Goal: Browse casually: Explore the website without a specific task or goal

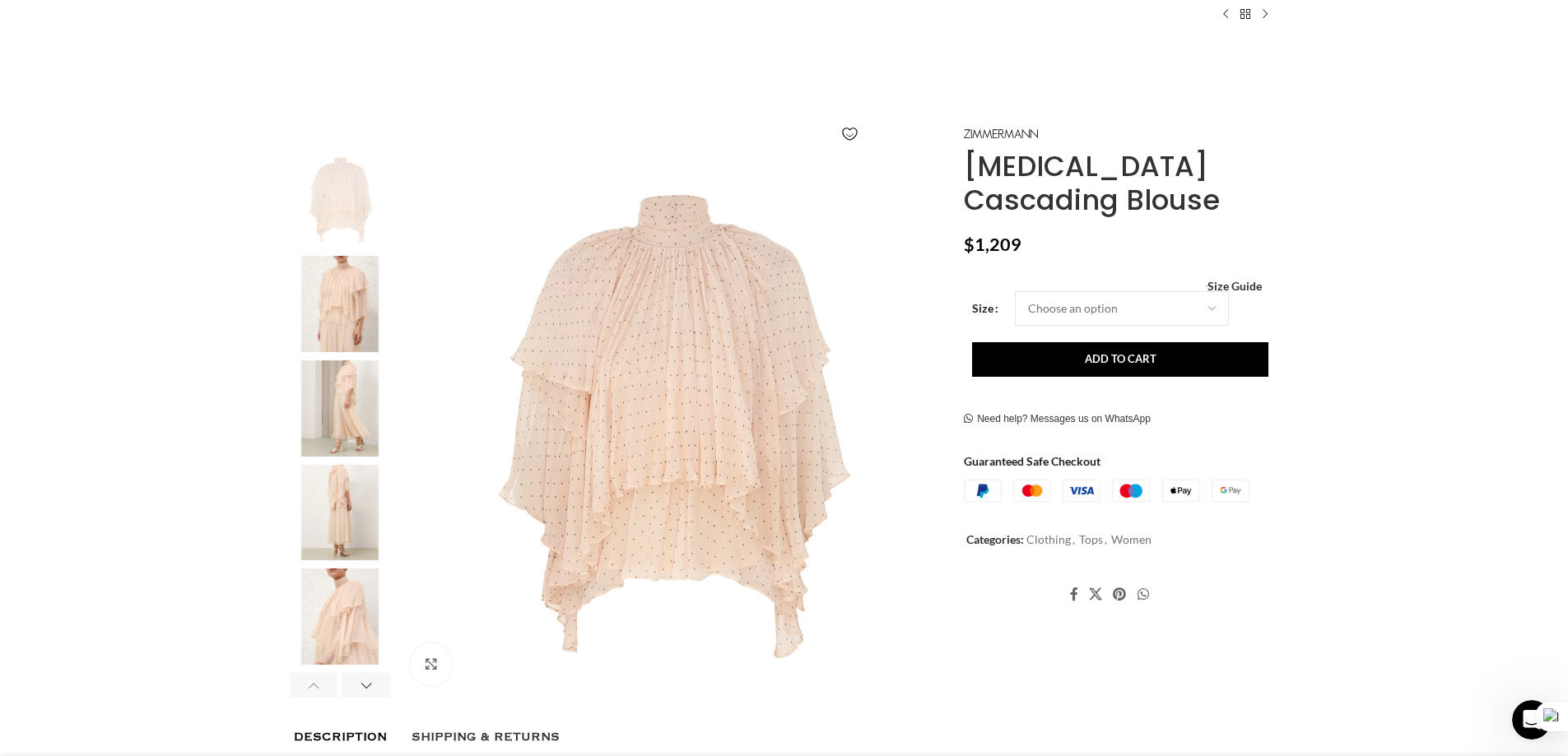
scroll to position [0, 693]
click at [547, 400] on img "1 / 8" at bounding box center [670, 426] width 546 height 546
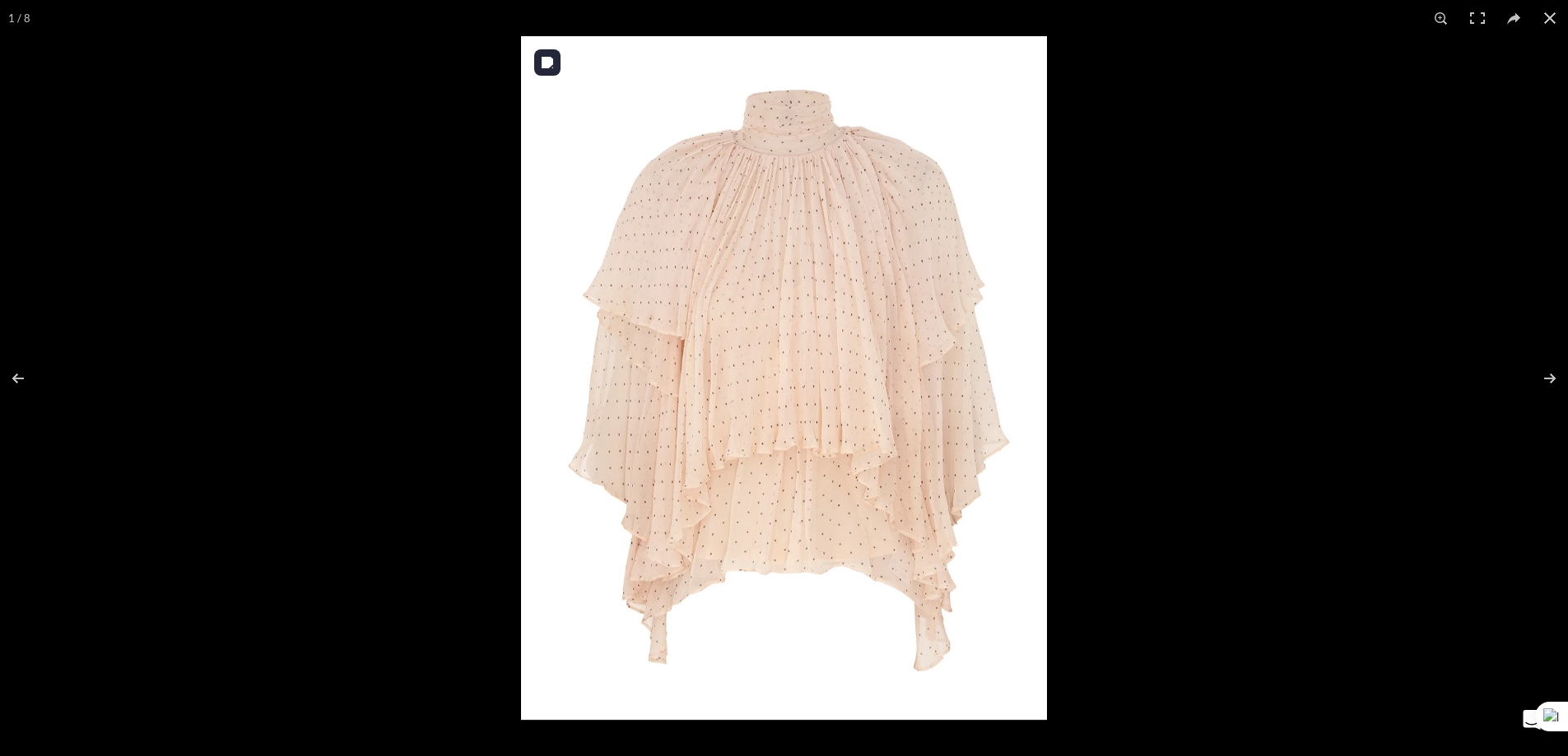
click at [828, 286] on img at bounding box center [784, 378] width 526 height 684
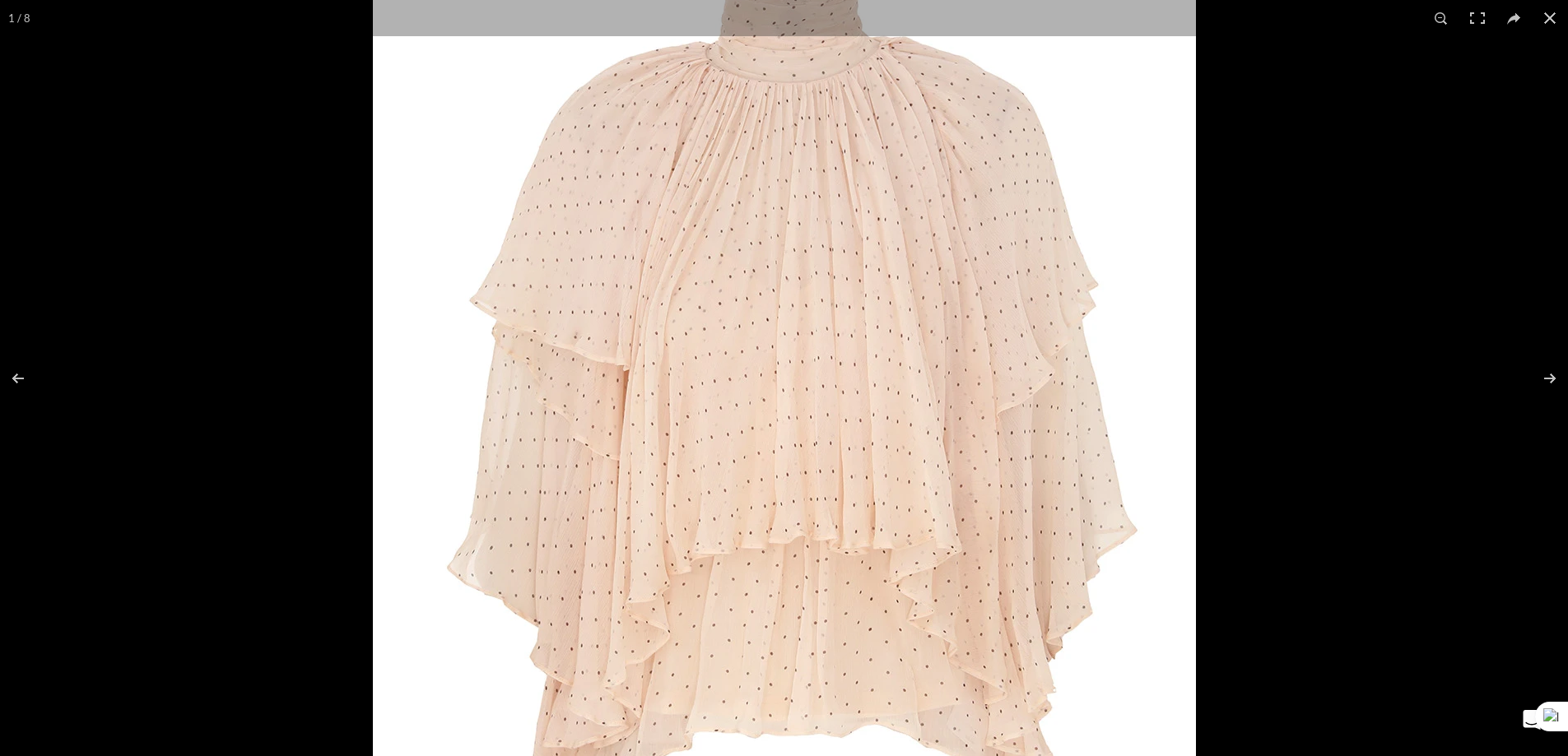
click at [828, 286] on img at bounding box center [784, 430] width 823 height 1070
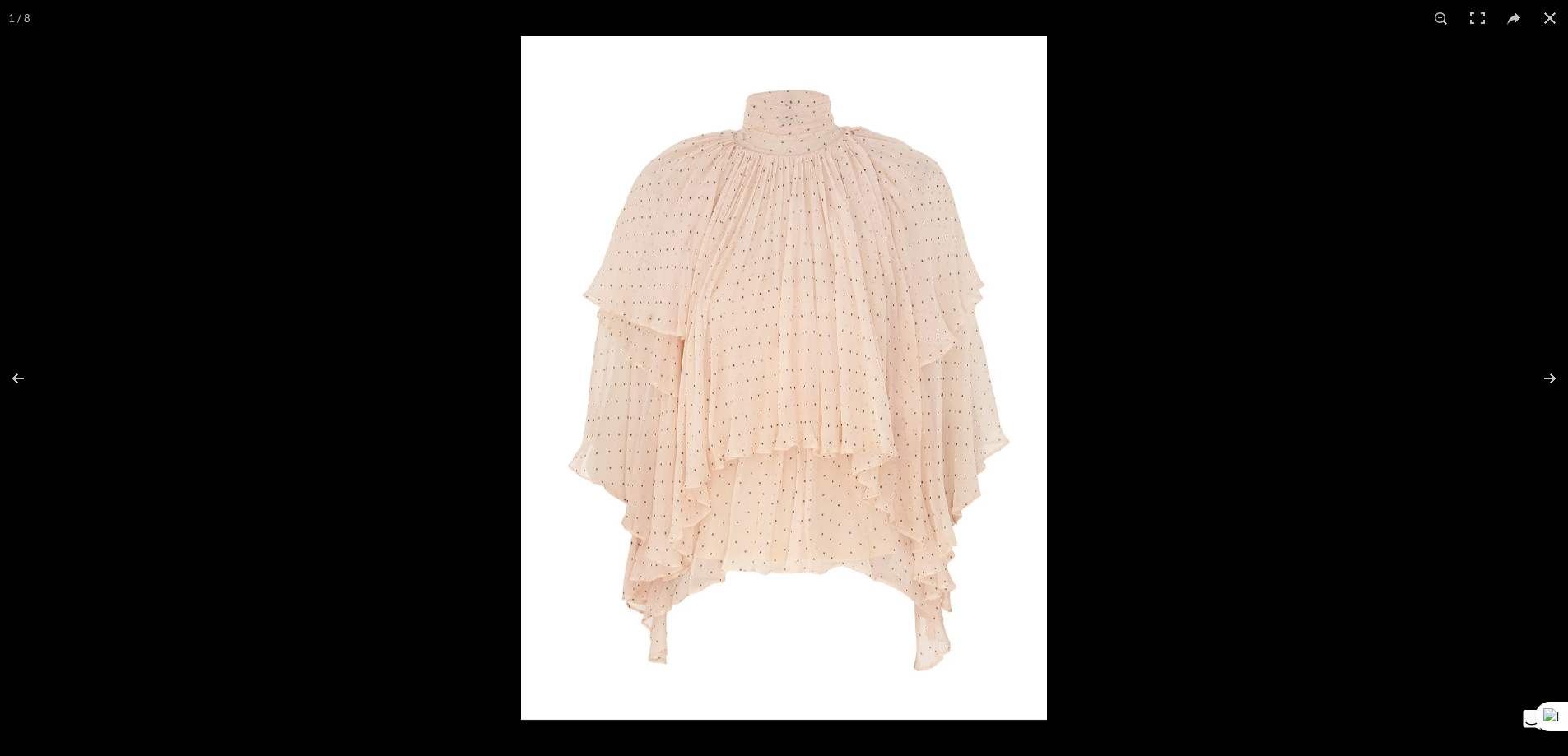
click at [827, 283] on img at bounding box center [784, 378] width 526 height 684
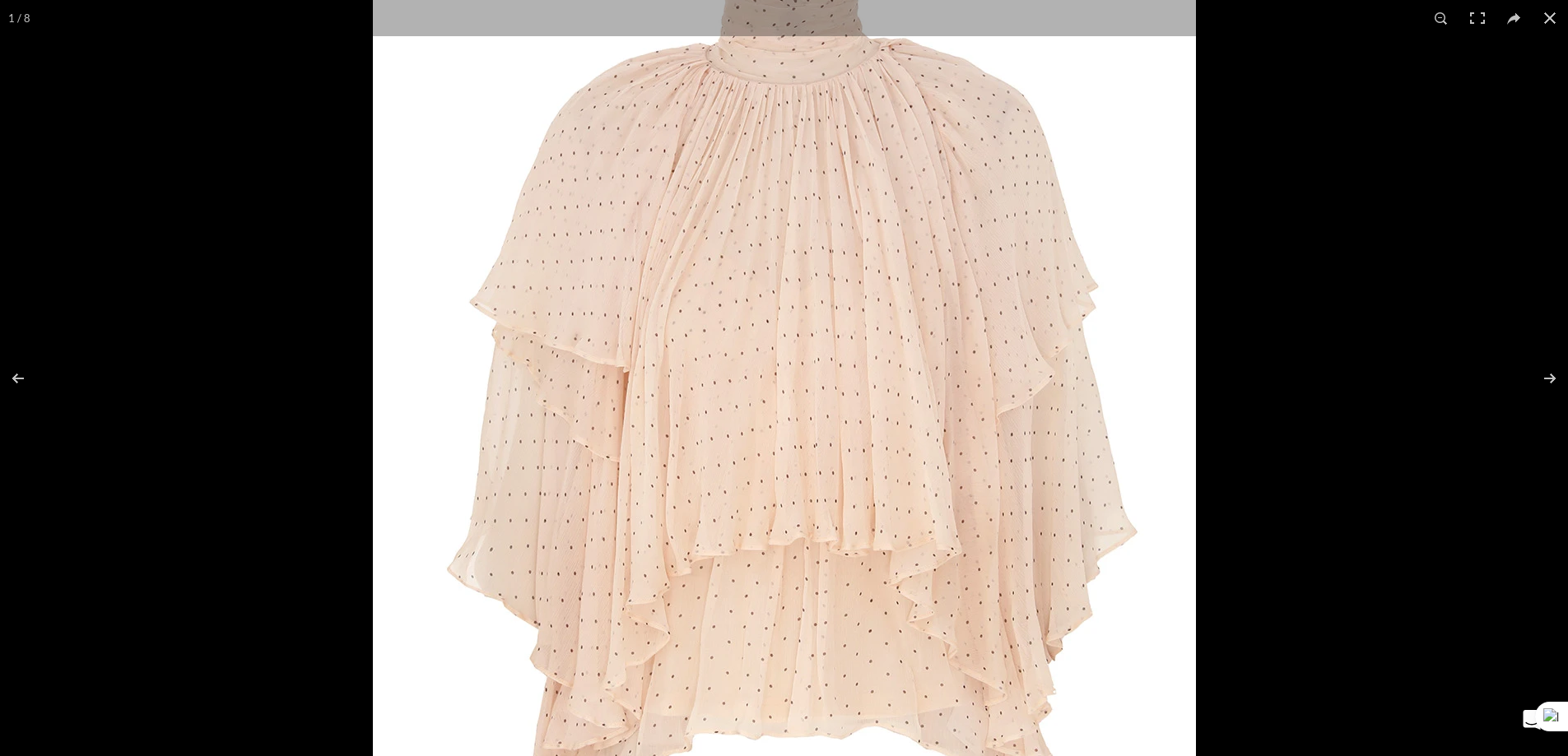
scroll to position [0, 1039]
click at [300, 497] on div at bounding box center [784, 378] width 1568 height 756
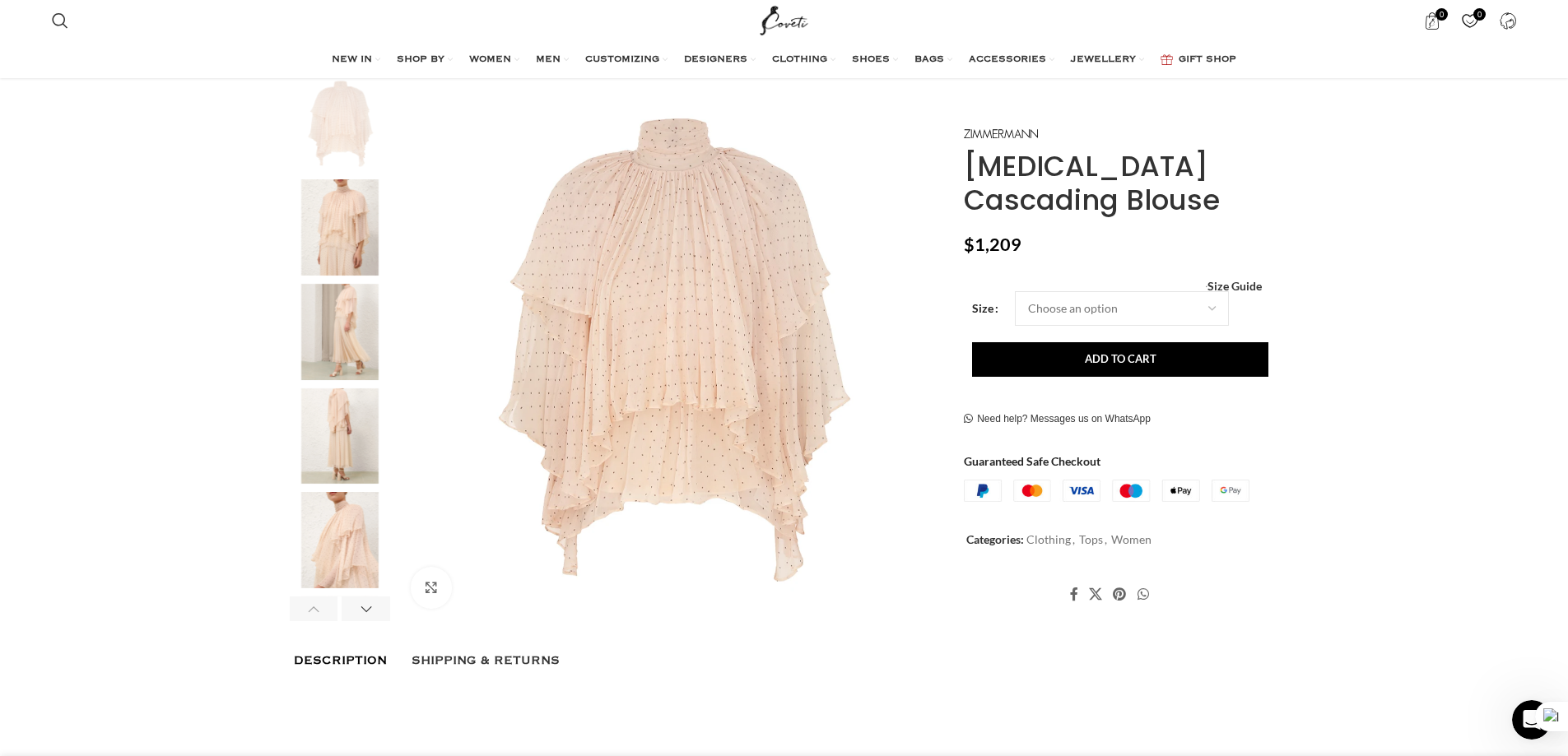
scroll to position [75, 0]
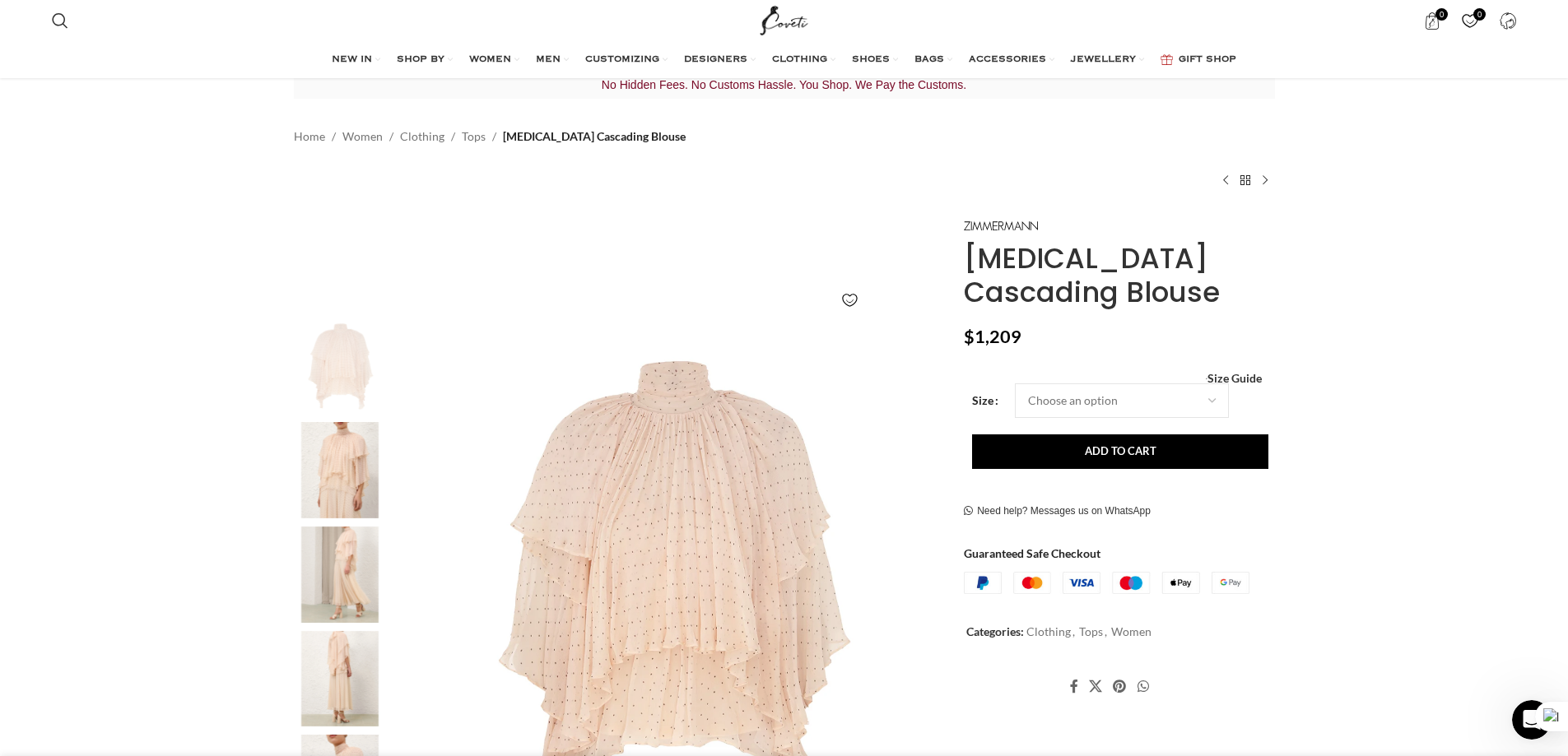
click at [336, 423] on img "2 / 8" at bounding box center [339, 470] width 100 height 96
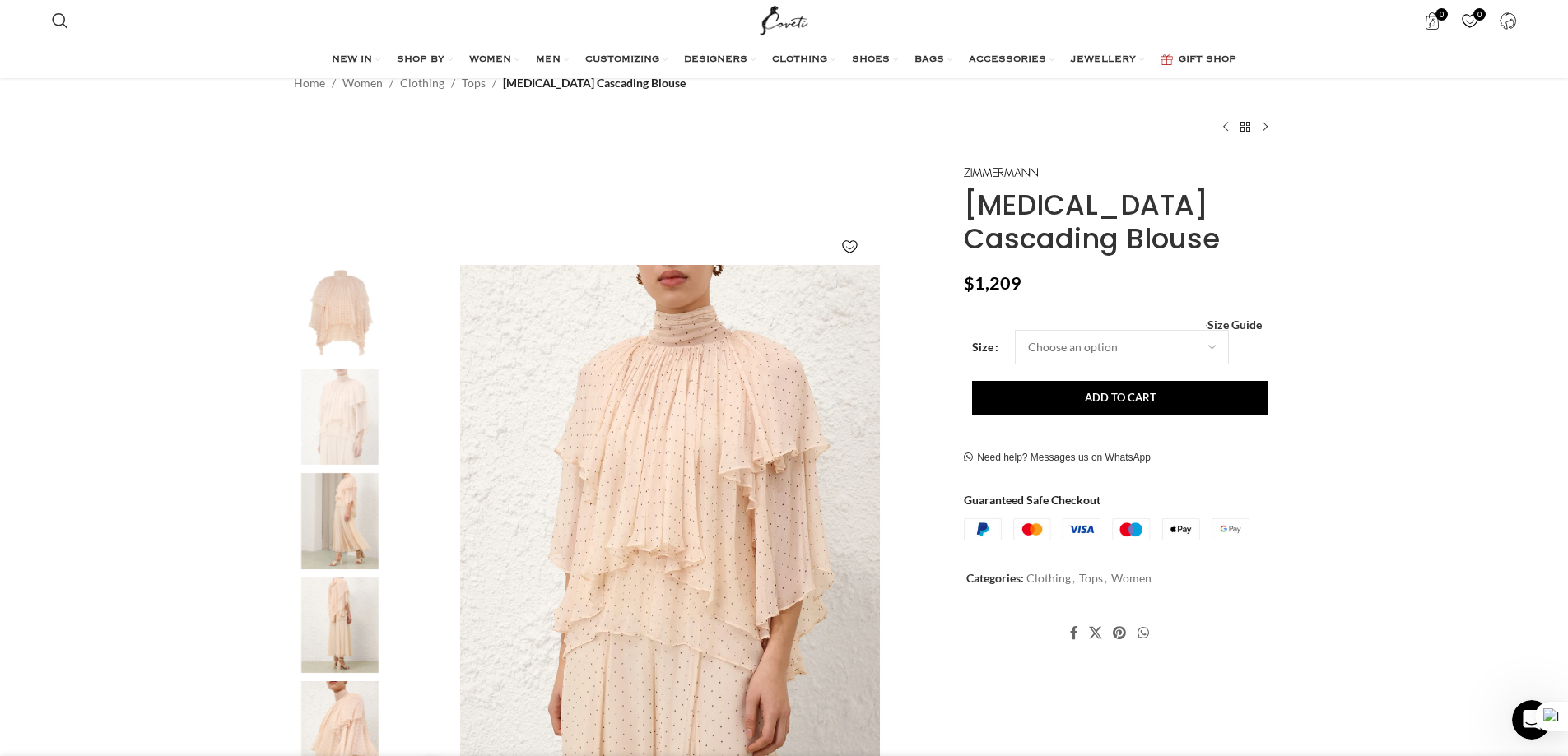
scroll to position [157, 0]
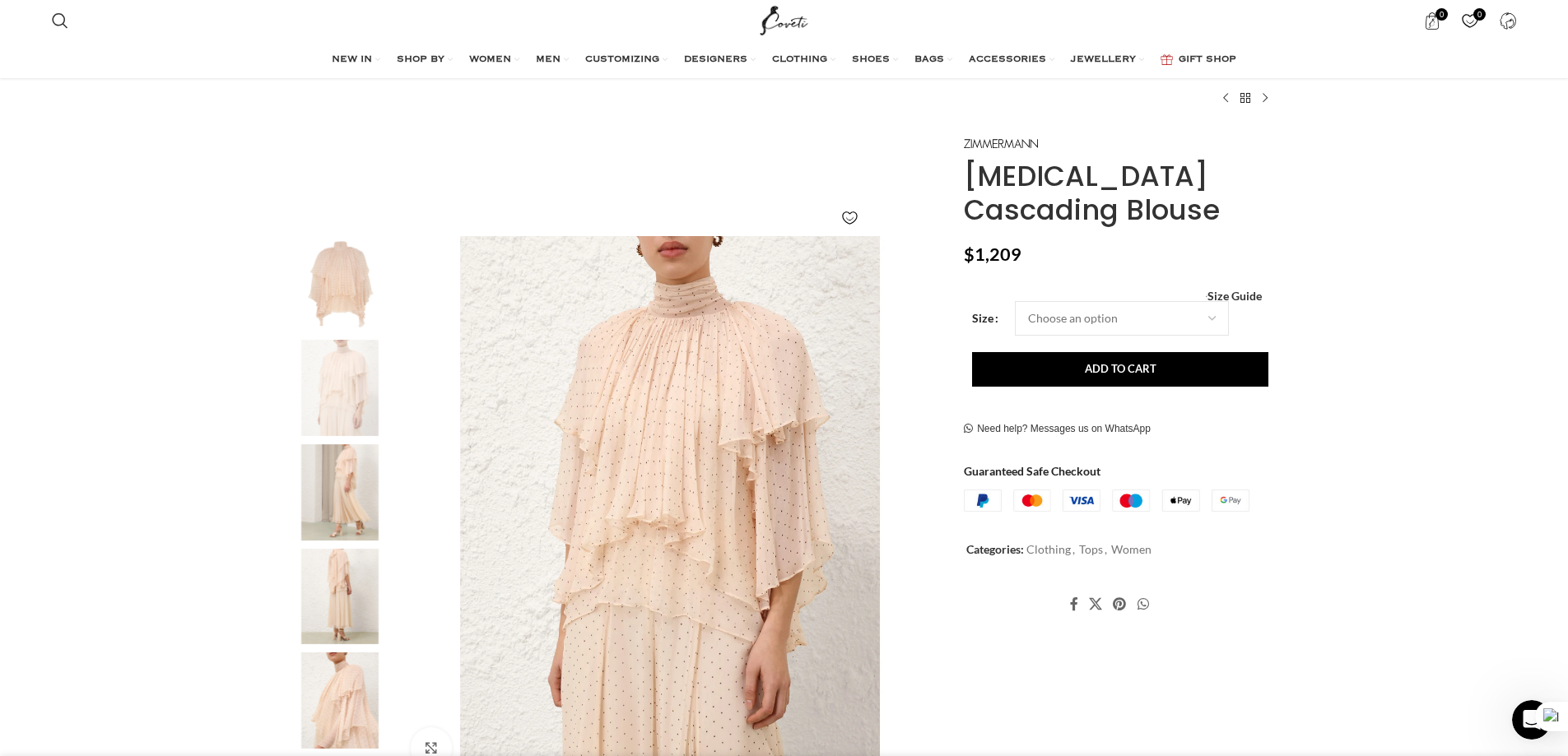
click at [336, 568] on img "4 / 8" at bounding box center [339, 596] width 100 height 96
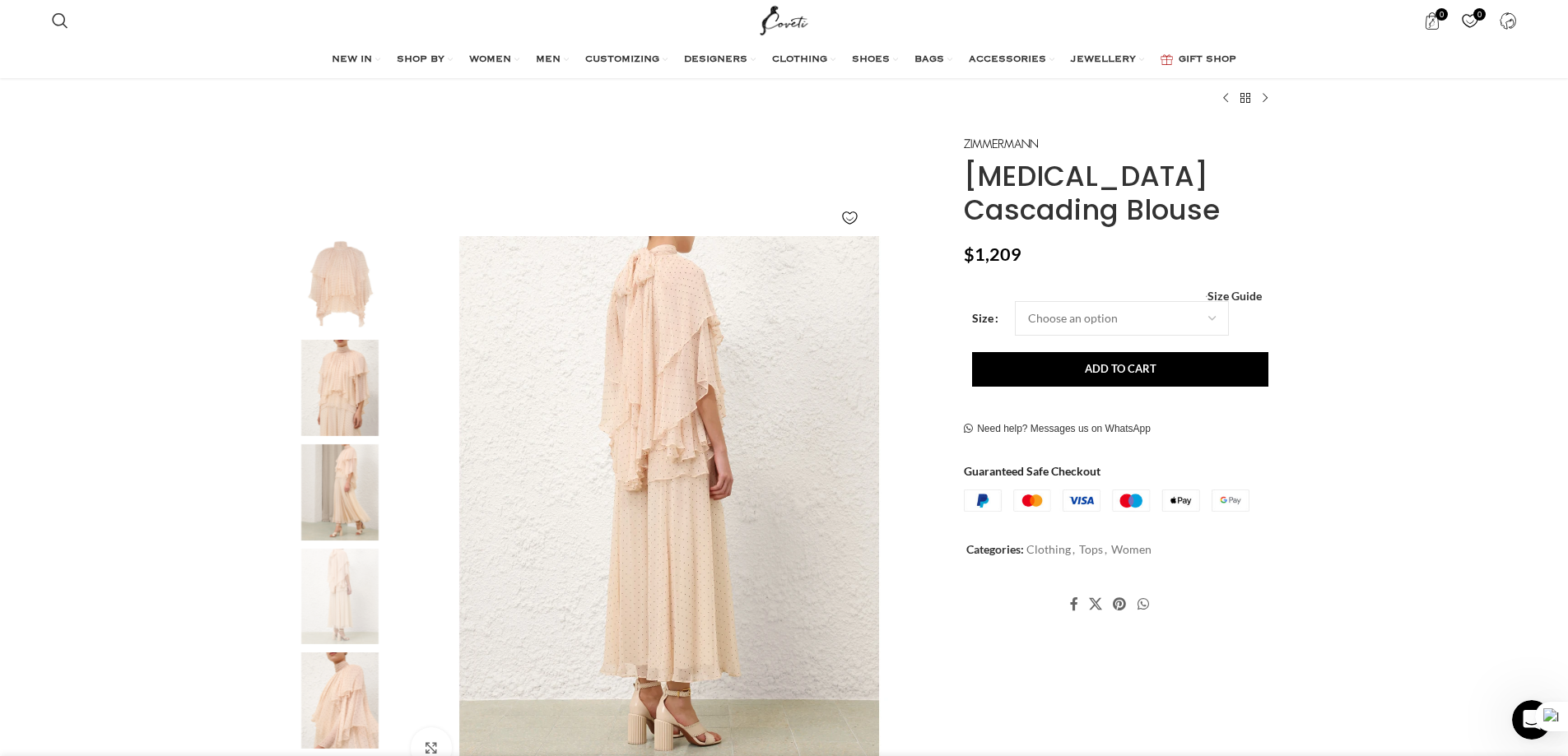
click at [356, 681] on img "5 / 8" at bounding box center [339, 700] width 100 height 96
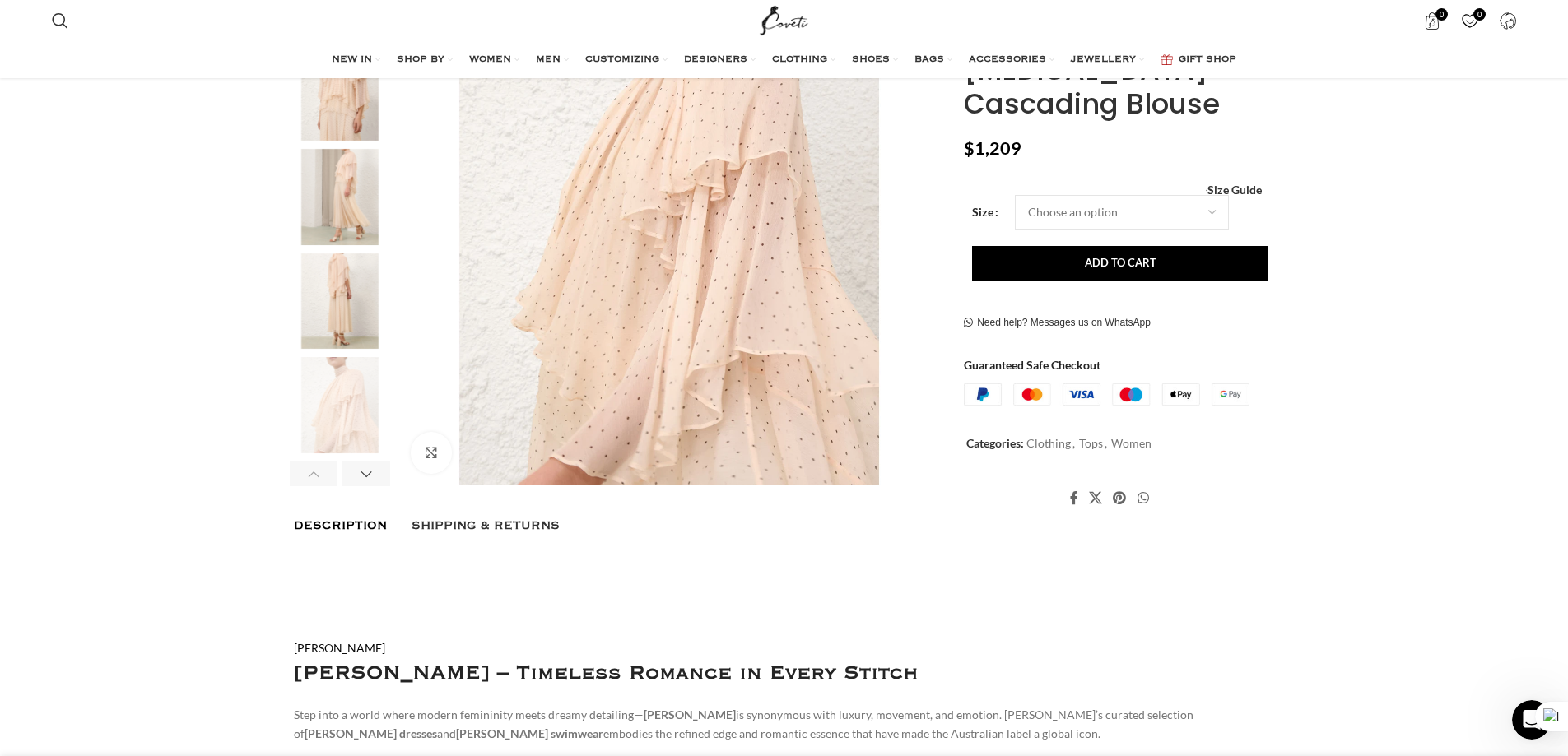
scroll to position [486, 0]
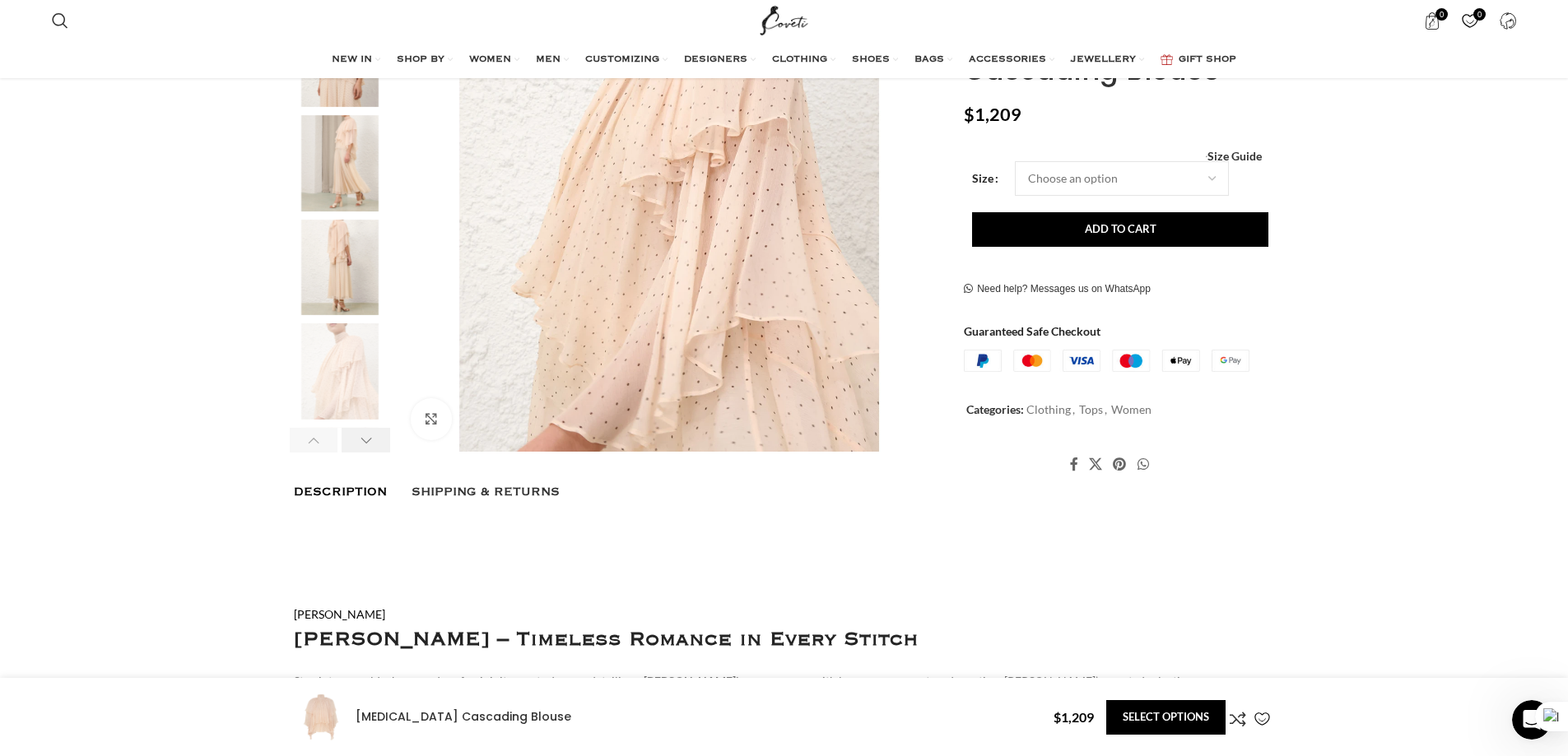
click at [367, 428] on div "Next slide" at bounding box center [366, 440] width 48 height 25
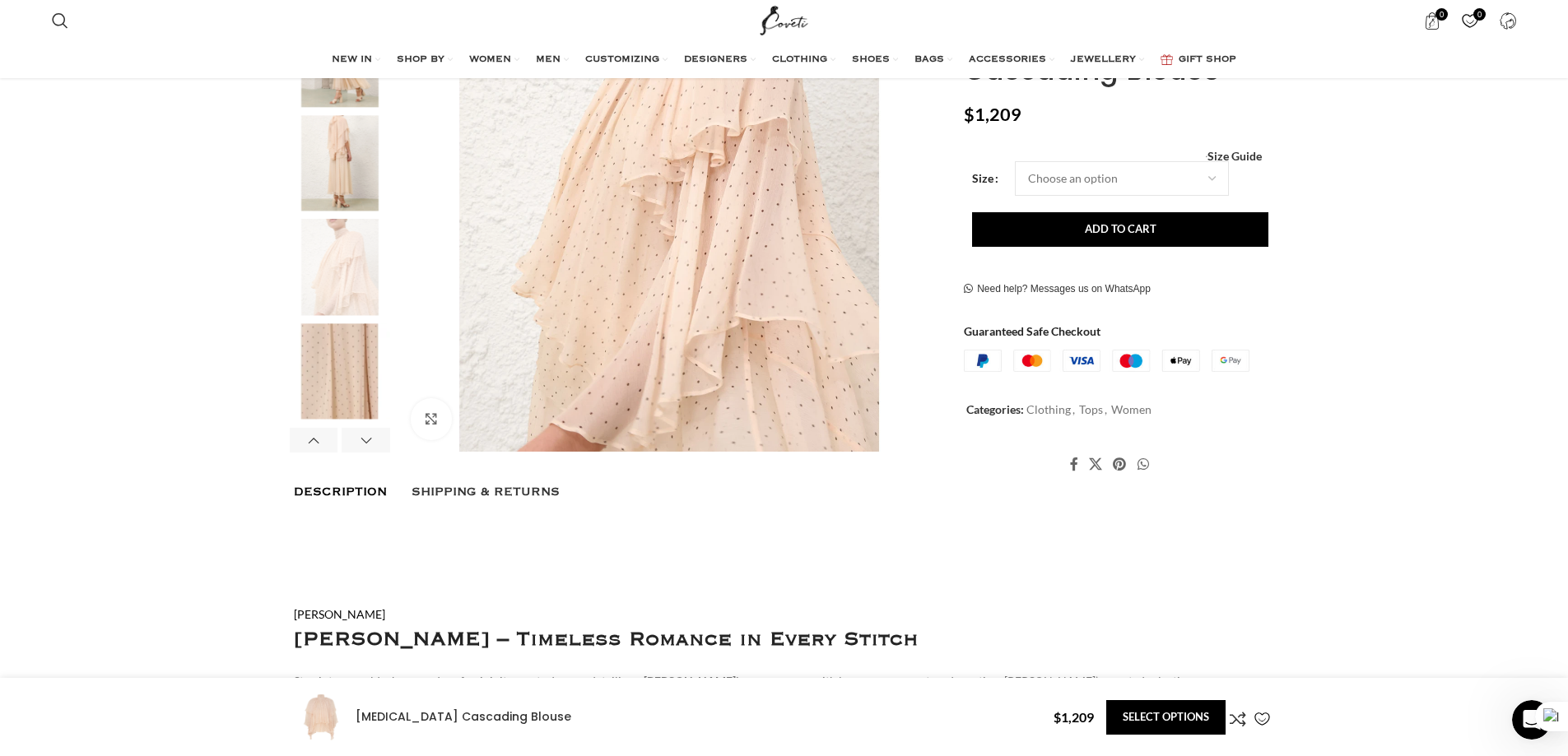
click at [345, 346] on img "6 / 8" at bounding box center [339, 371] width 100 height 96
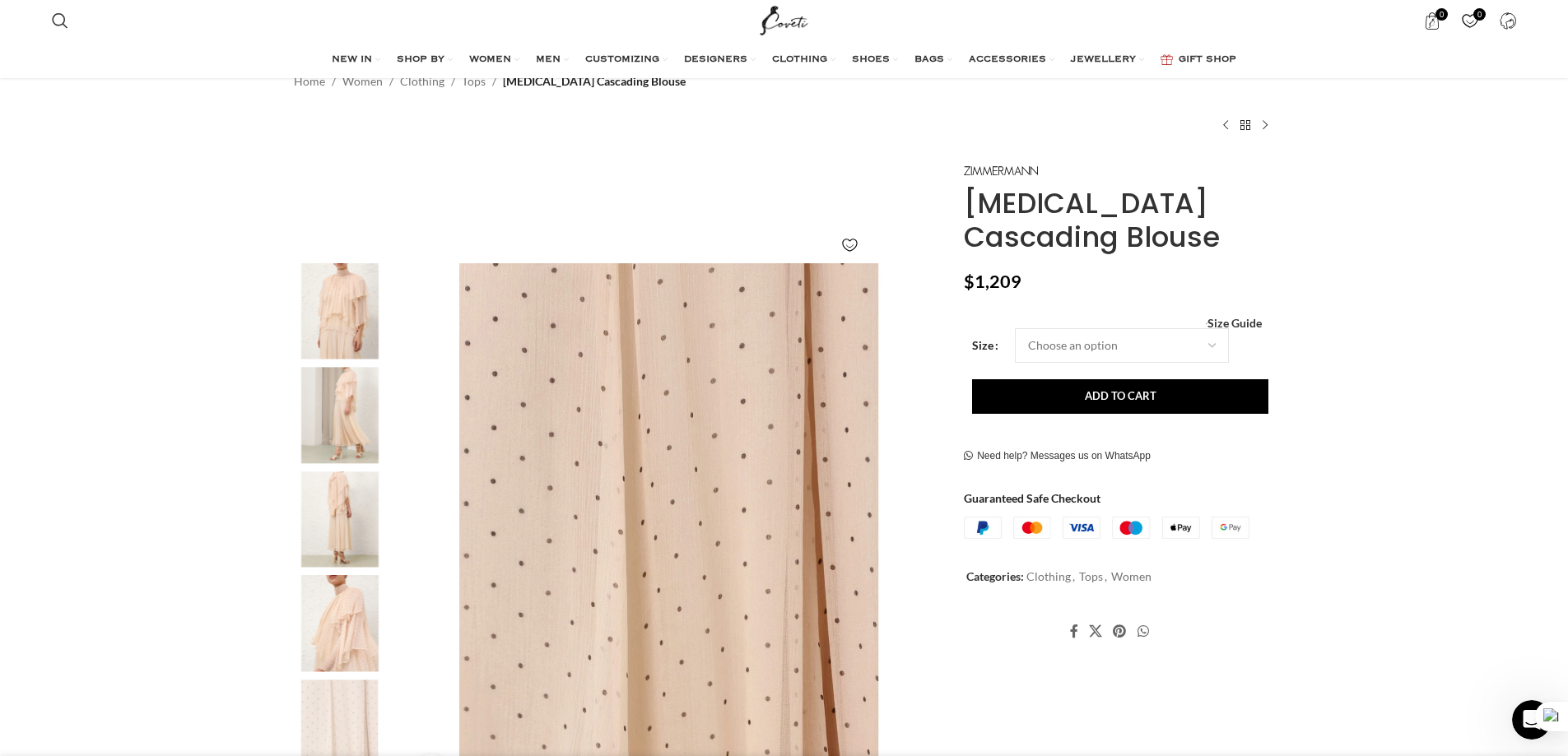
scroll to position [0, 0]
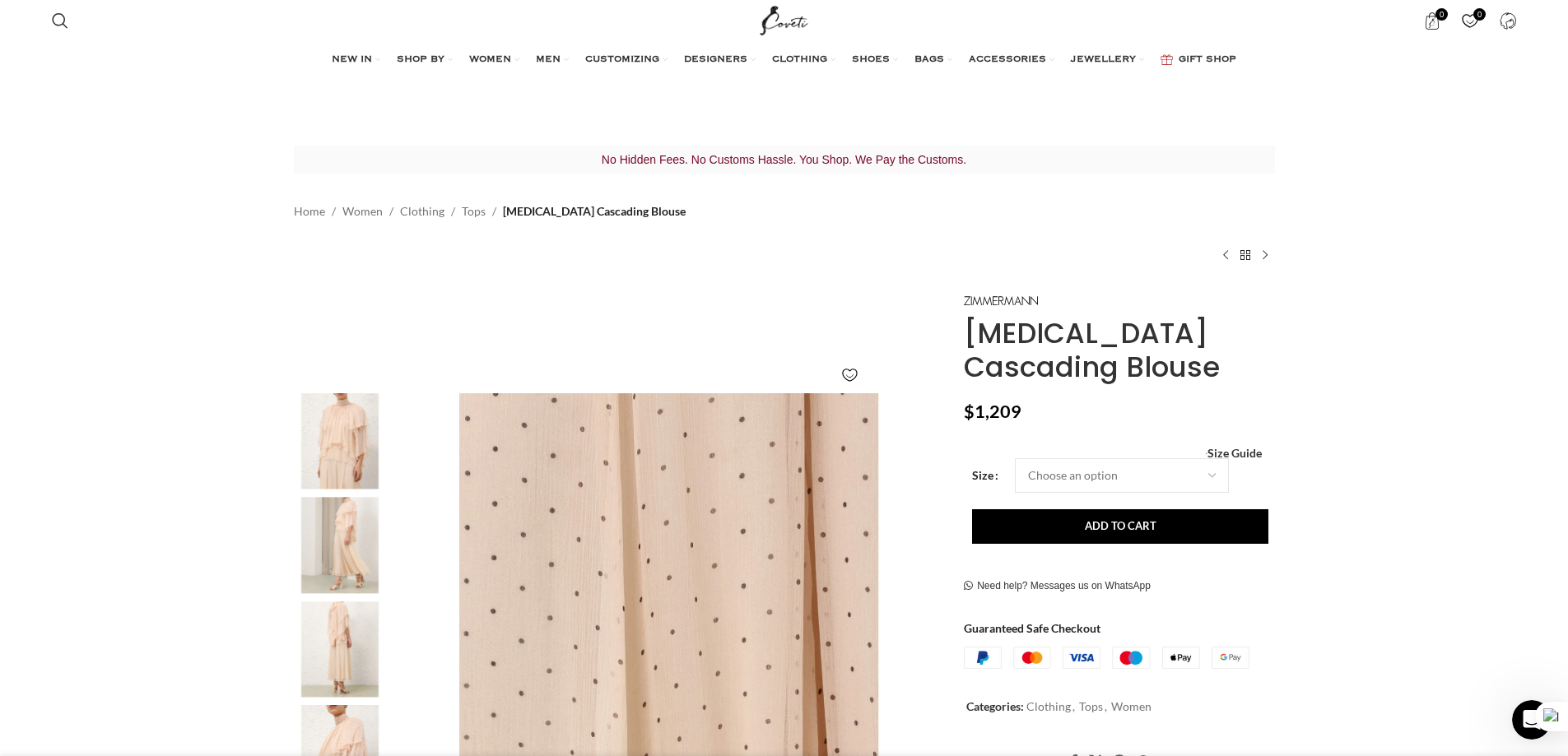
click at [340, 394] on img "2 / 8" at bounding box center [339, 441] width 100 height 96
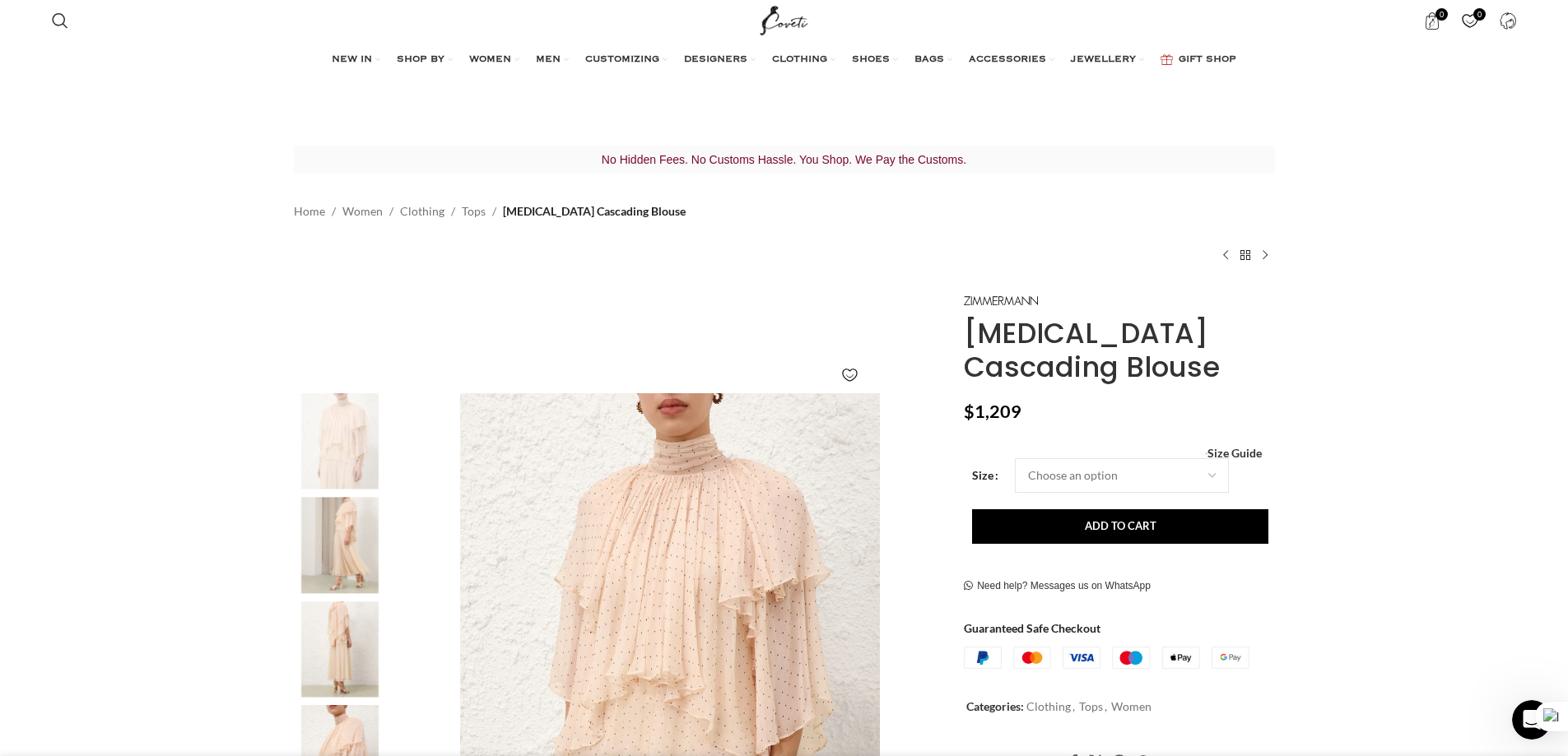
scroll to position [165, 0]
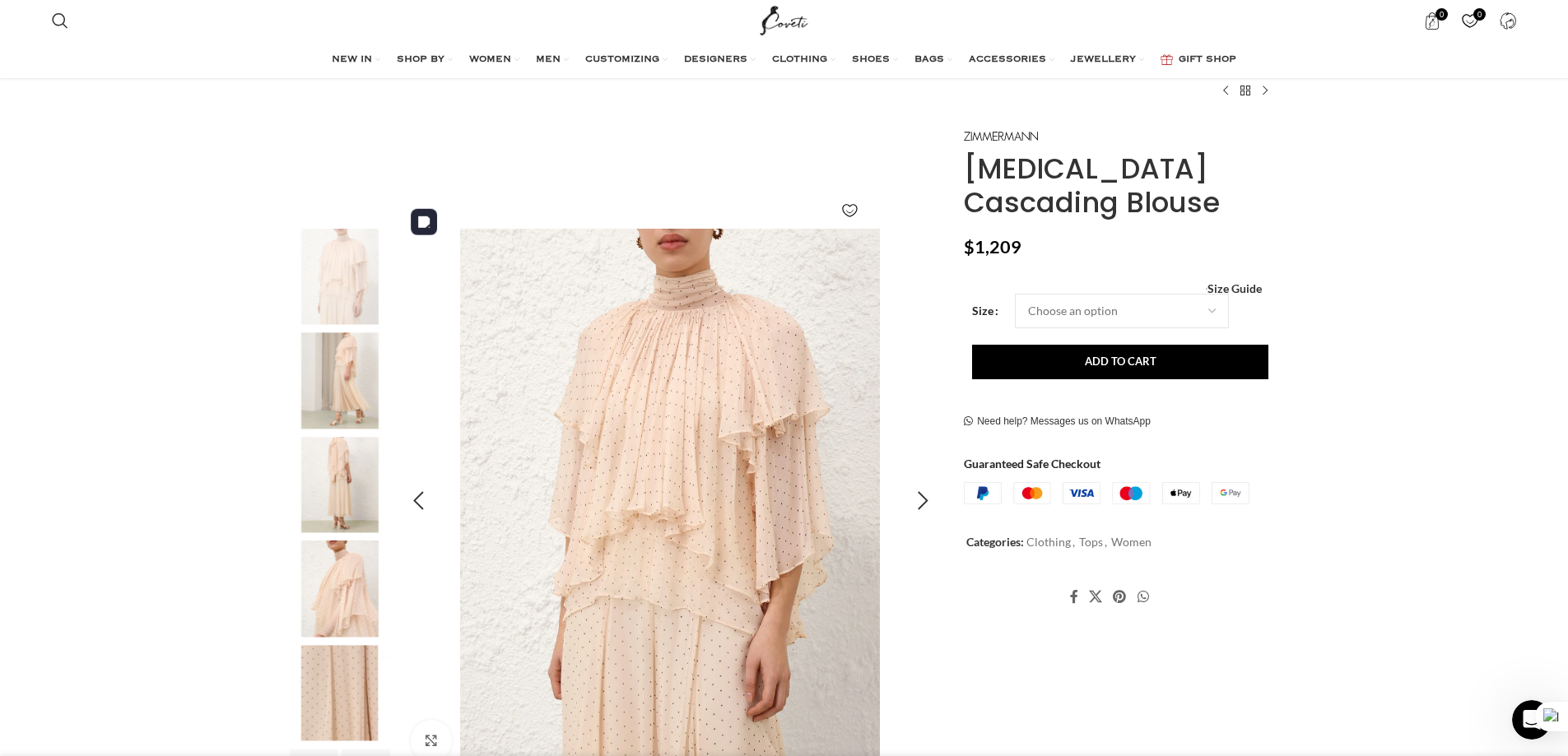
click at [582, 384] on img "2 / 8" at bounding box center [669, 501] width 546 height 546
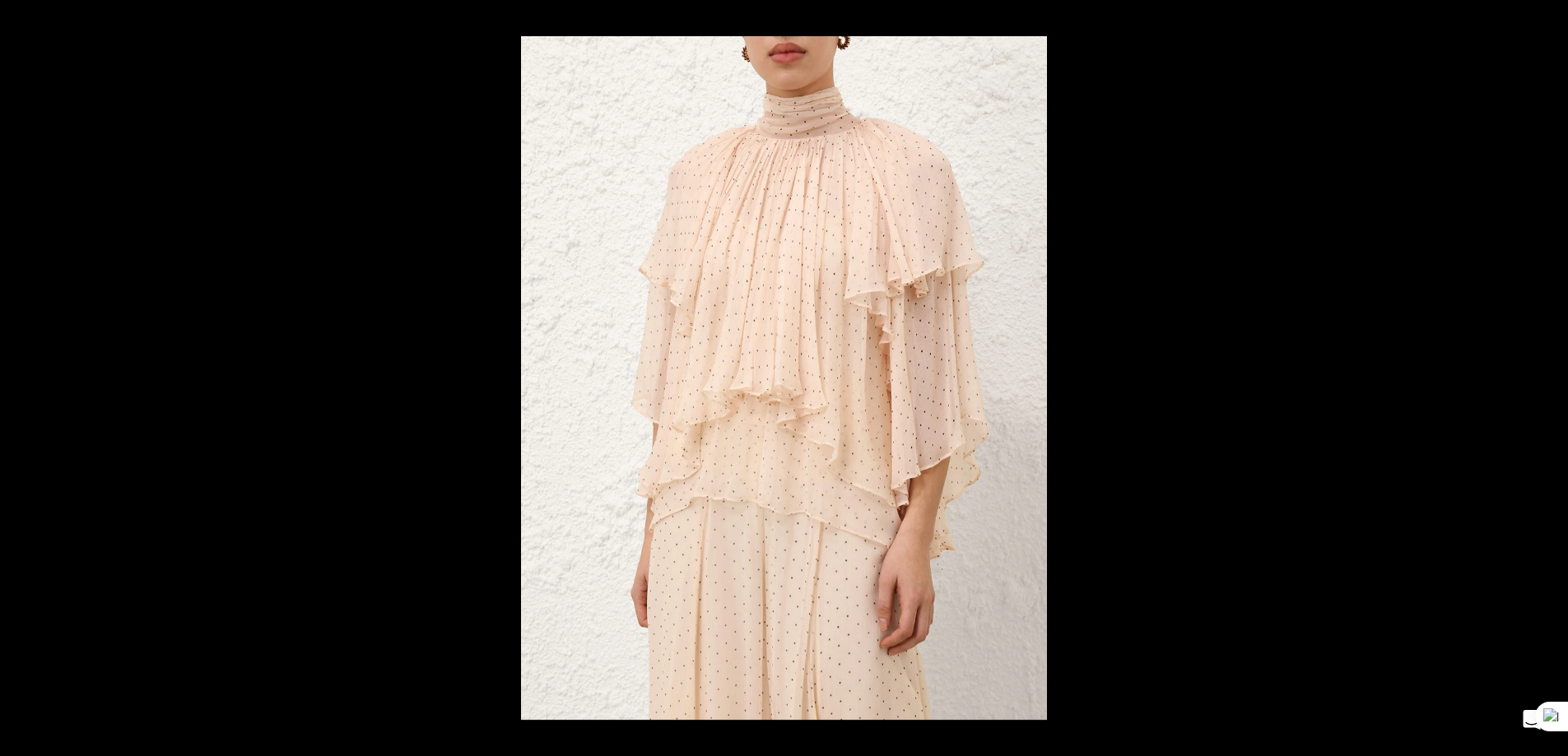
scroll to position [0, 174]
click at [1553, 16] on button at bounding box center [1549, 18] width 36 height 36
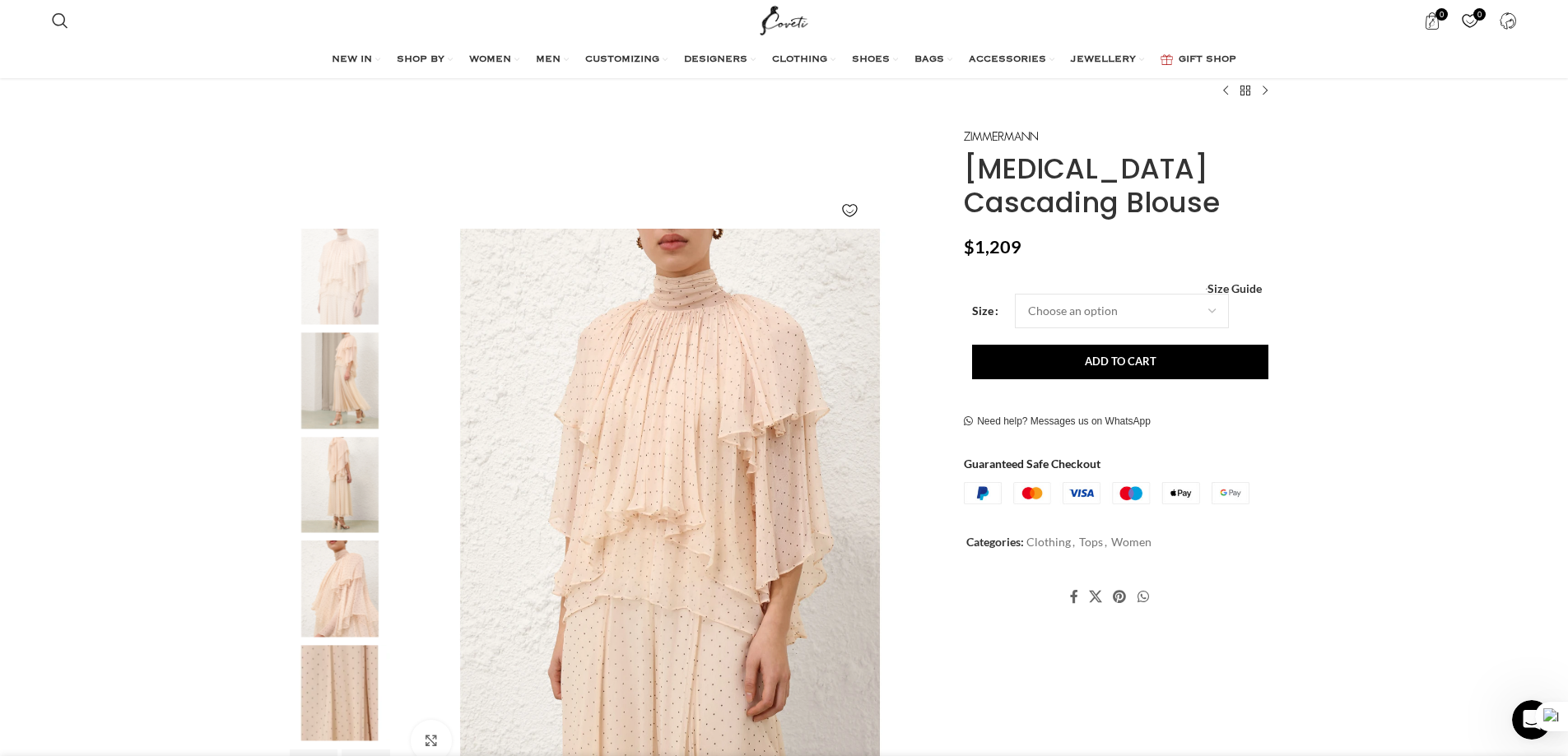
click at [340, 438] on img "4 / 8" at bounding box center [339, 484] width 100 height 96
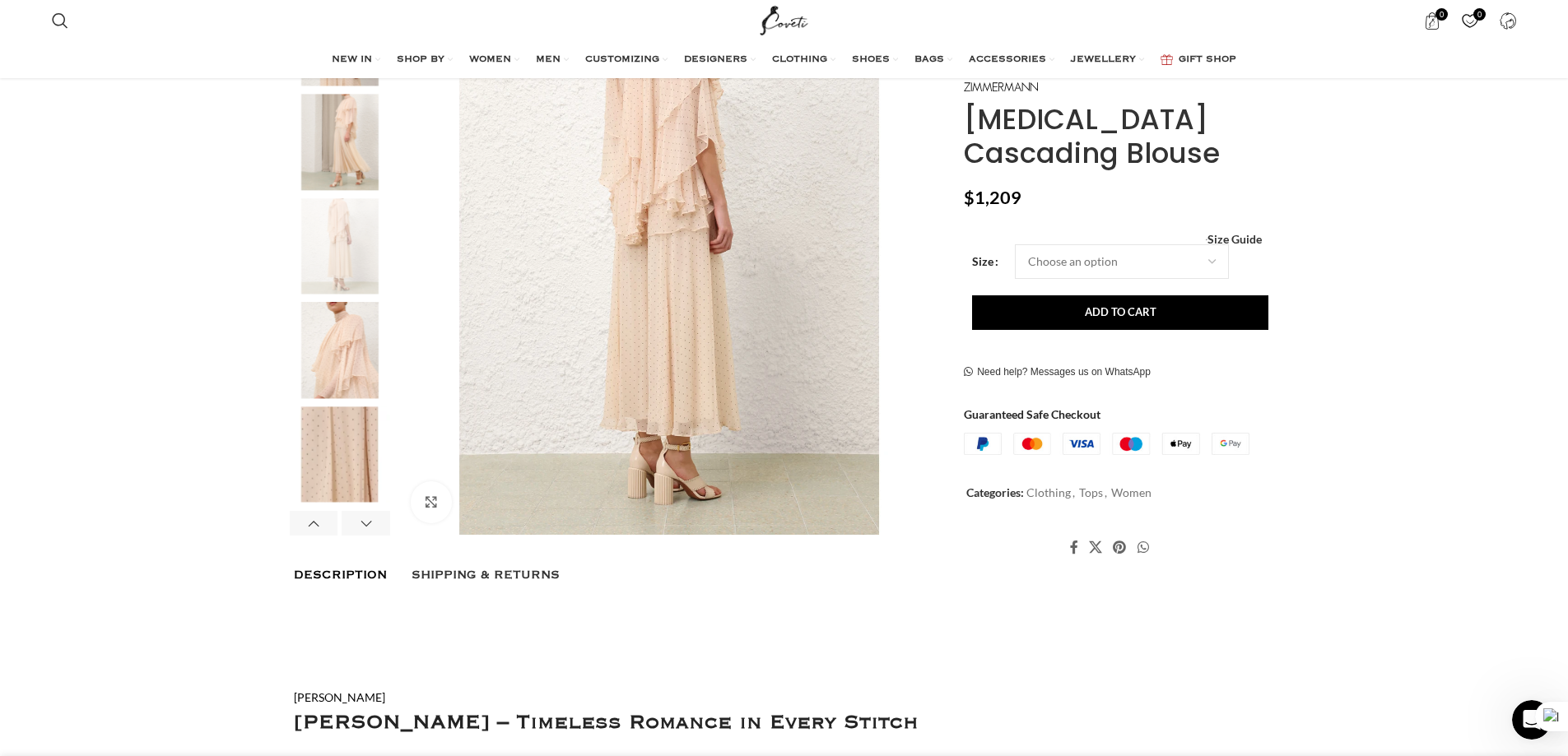
scroll to position [494, 0]
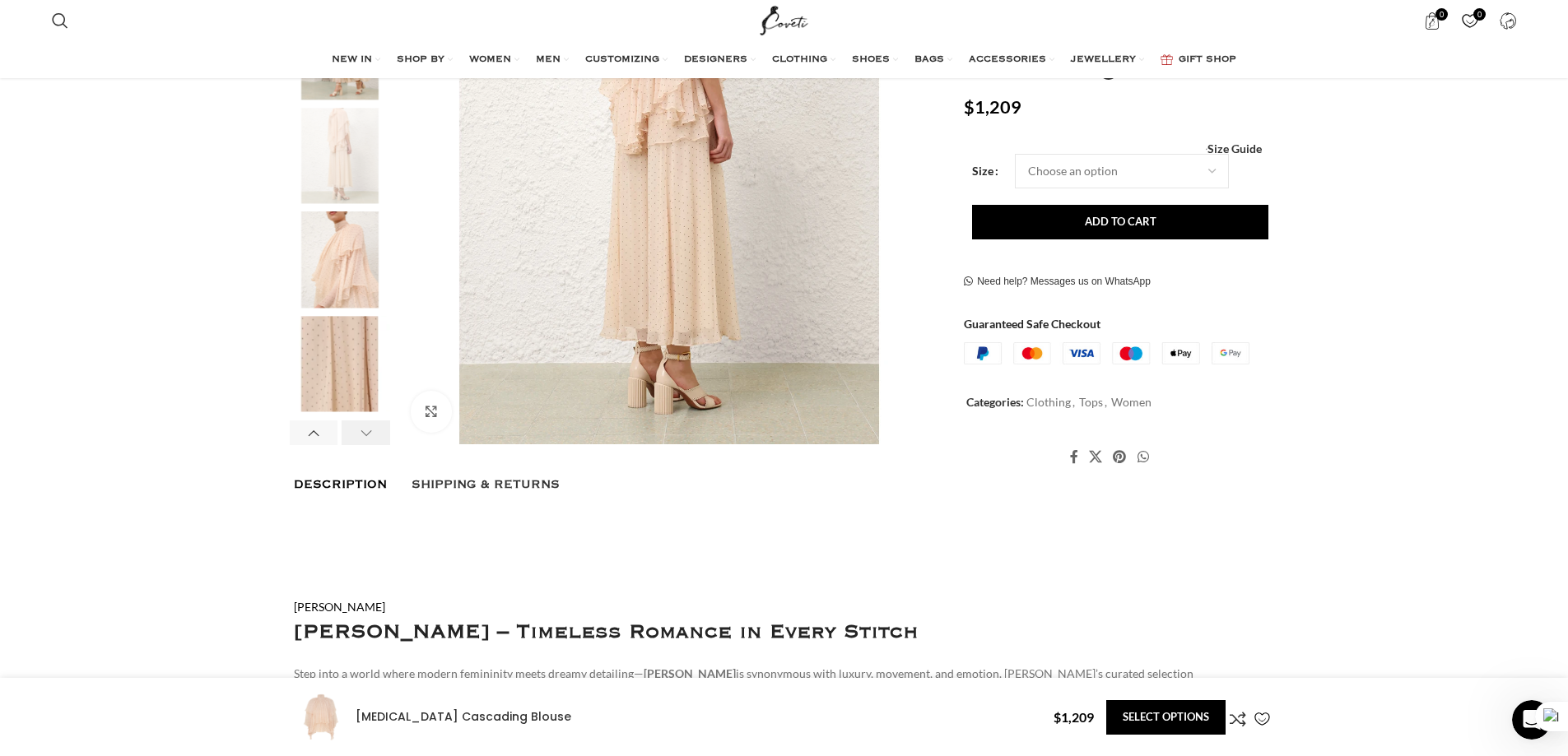
click at [364, 421] on div "Next slide" at bounding box center [366, 433] width 48 height 25
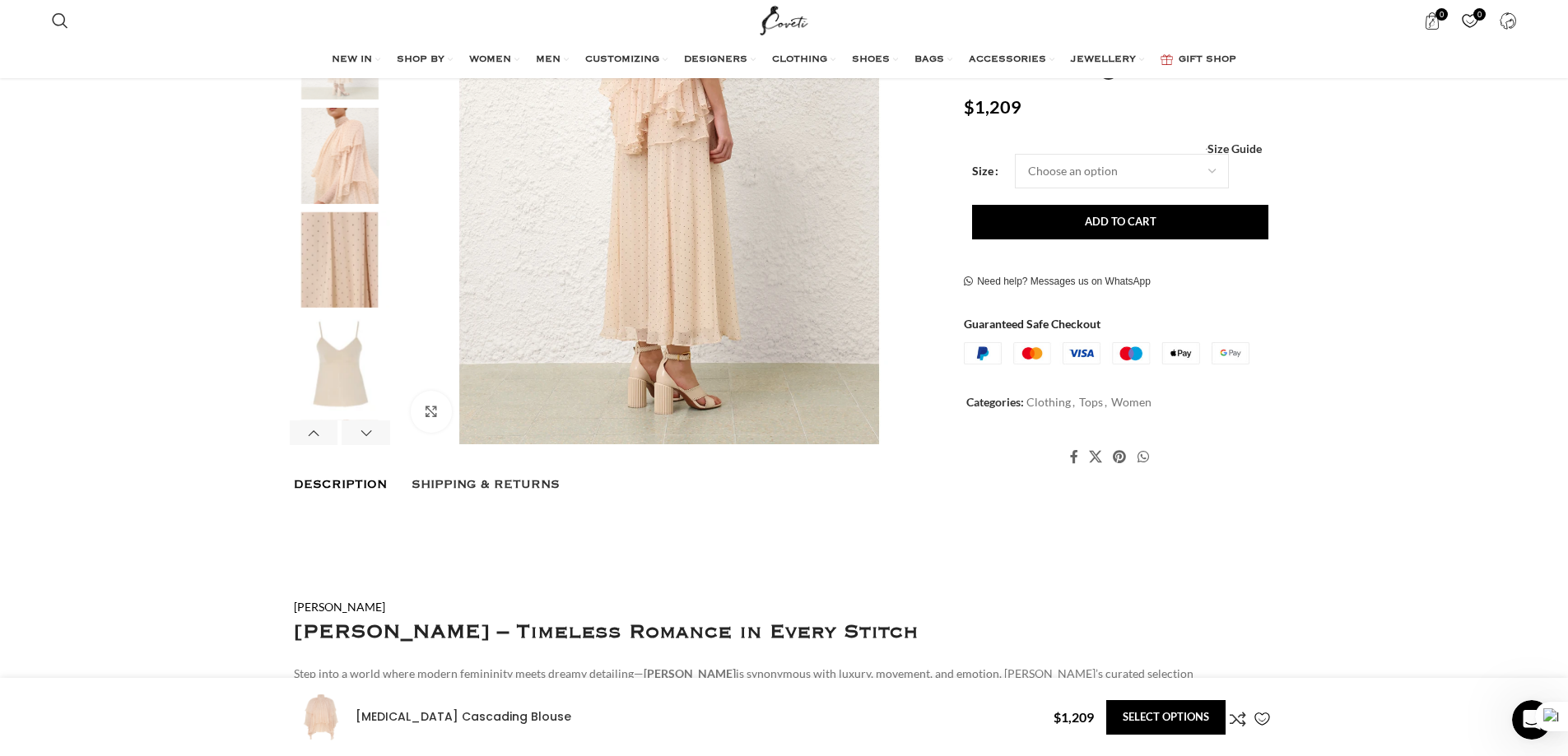
click at [339, 347] on img "7 / 8" at bounding box center [339, 363] width 100 height 96
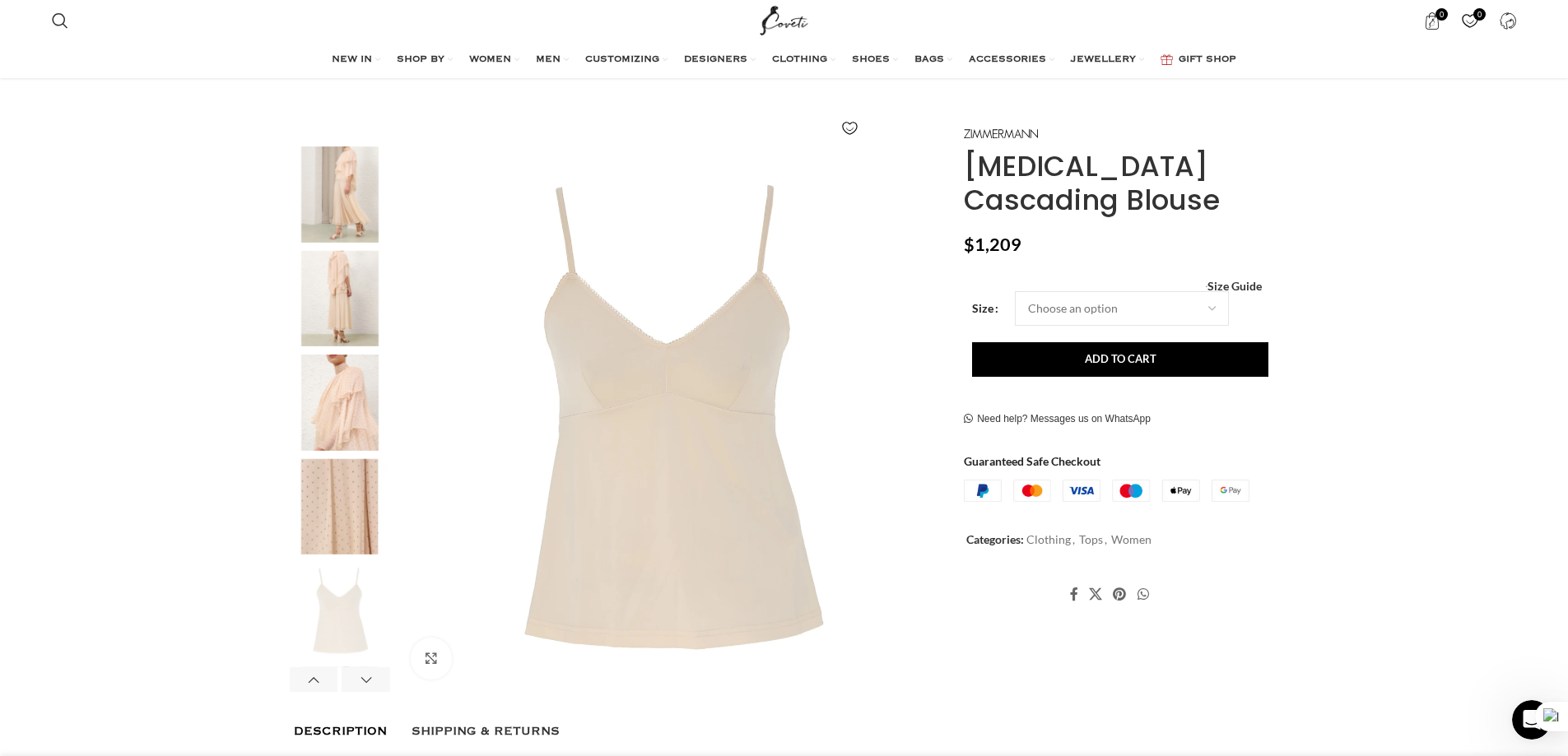
scroll to position [0, 346]
click at [339, 370] on img "5 / 8" at bounding box center [339, 402] width 100 height 96
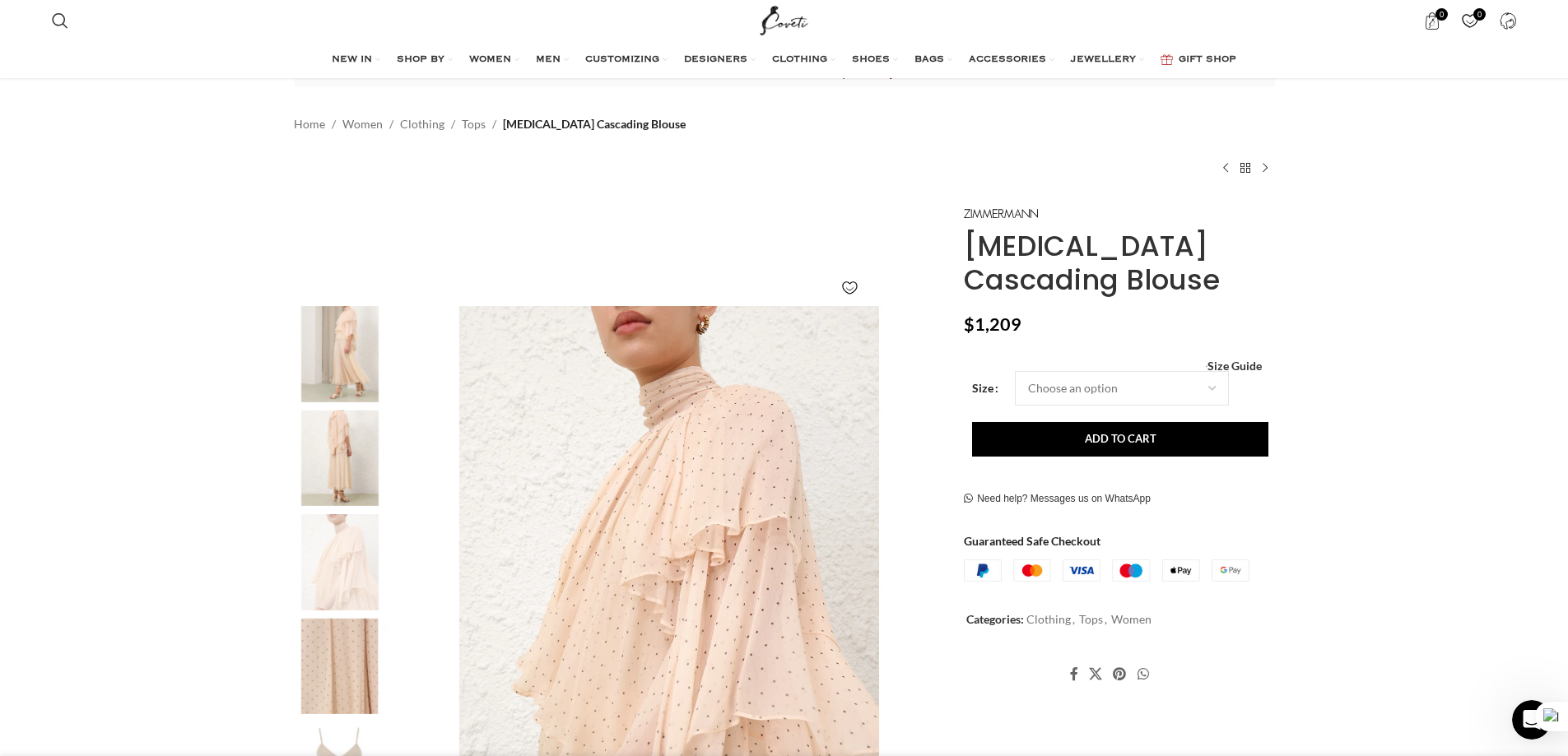
scroll to position [82, 0]
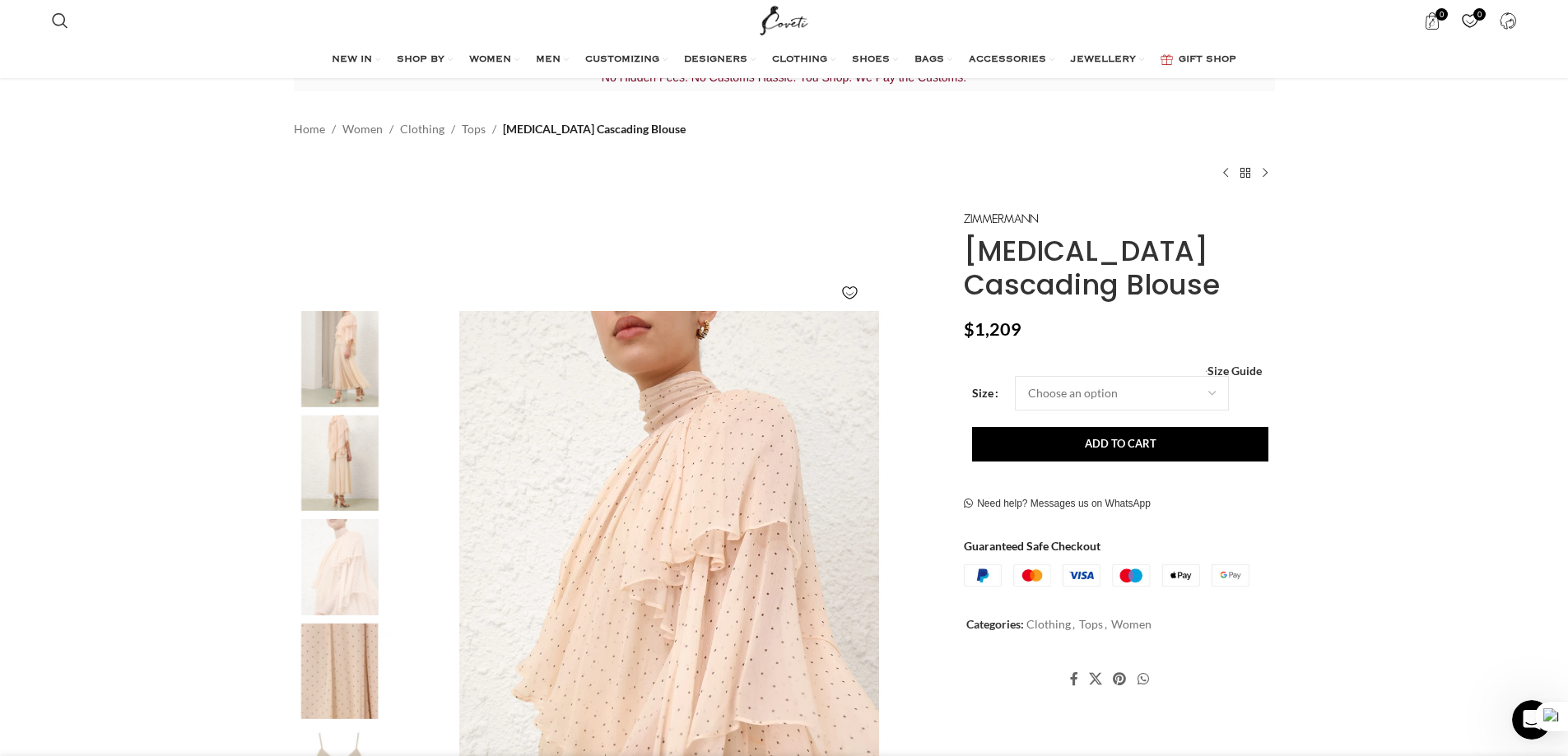
click at [318, 415] on img "4 / 8" at bounding box center [339, 462] width 100 height 96
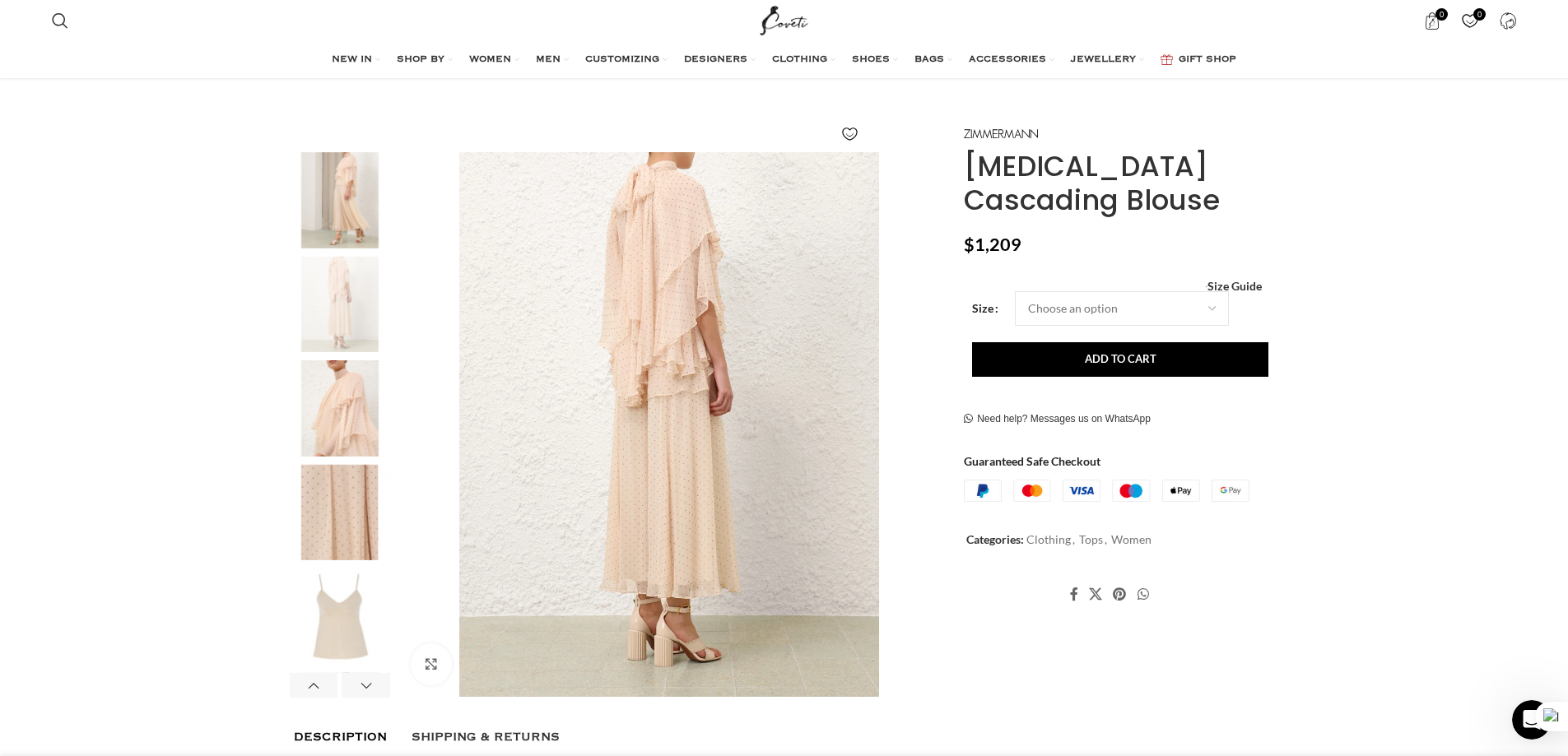
scroll to position [412, 0]
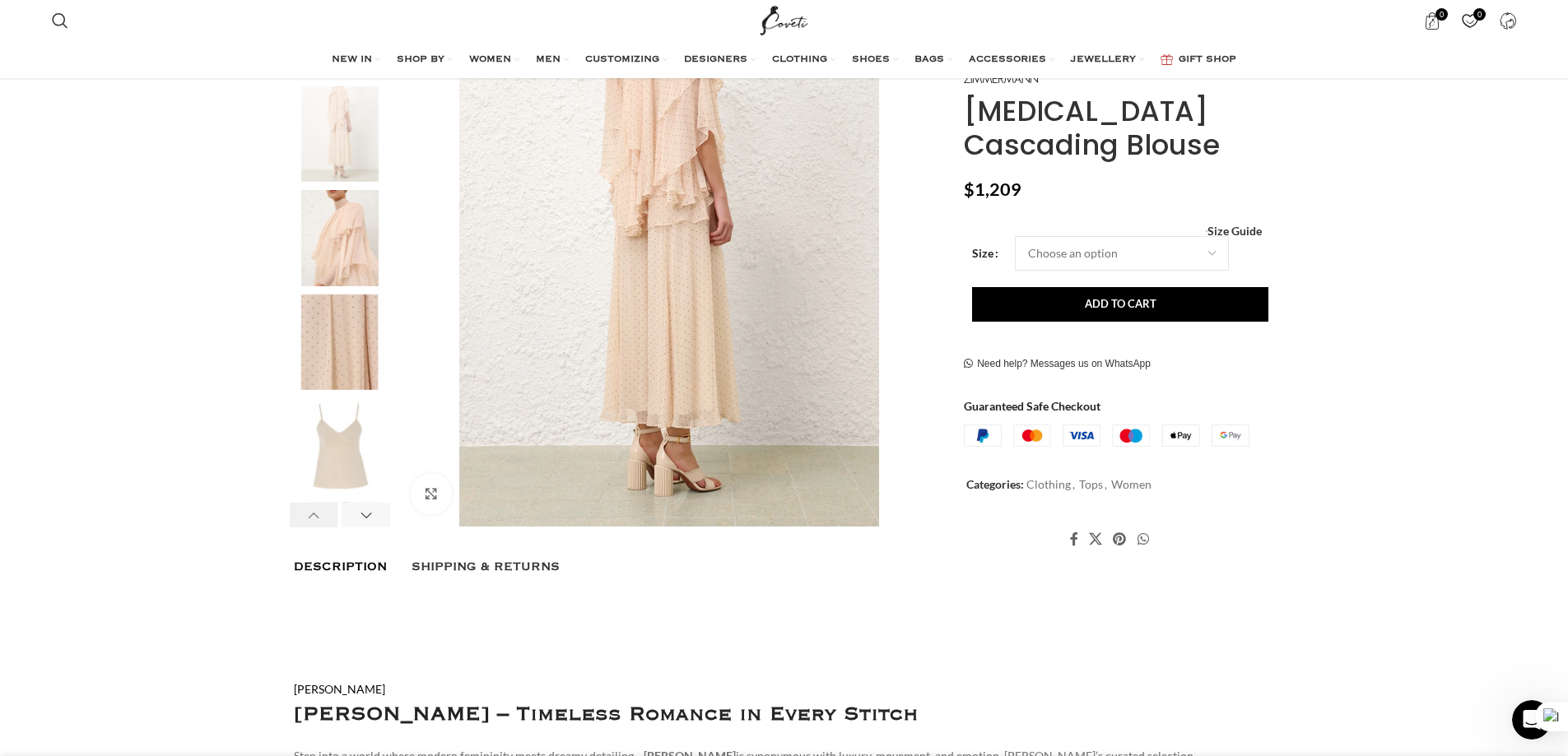
click at [318, 503] on div "Previous slide" at bounding box center [313, 515] width 48 height 25
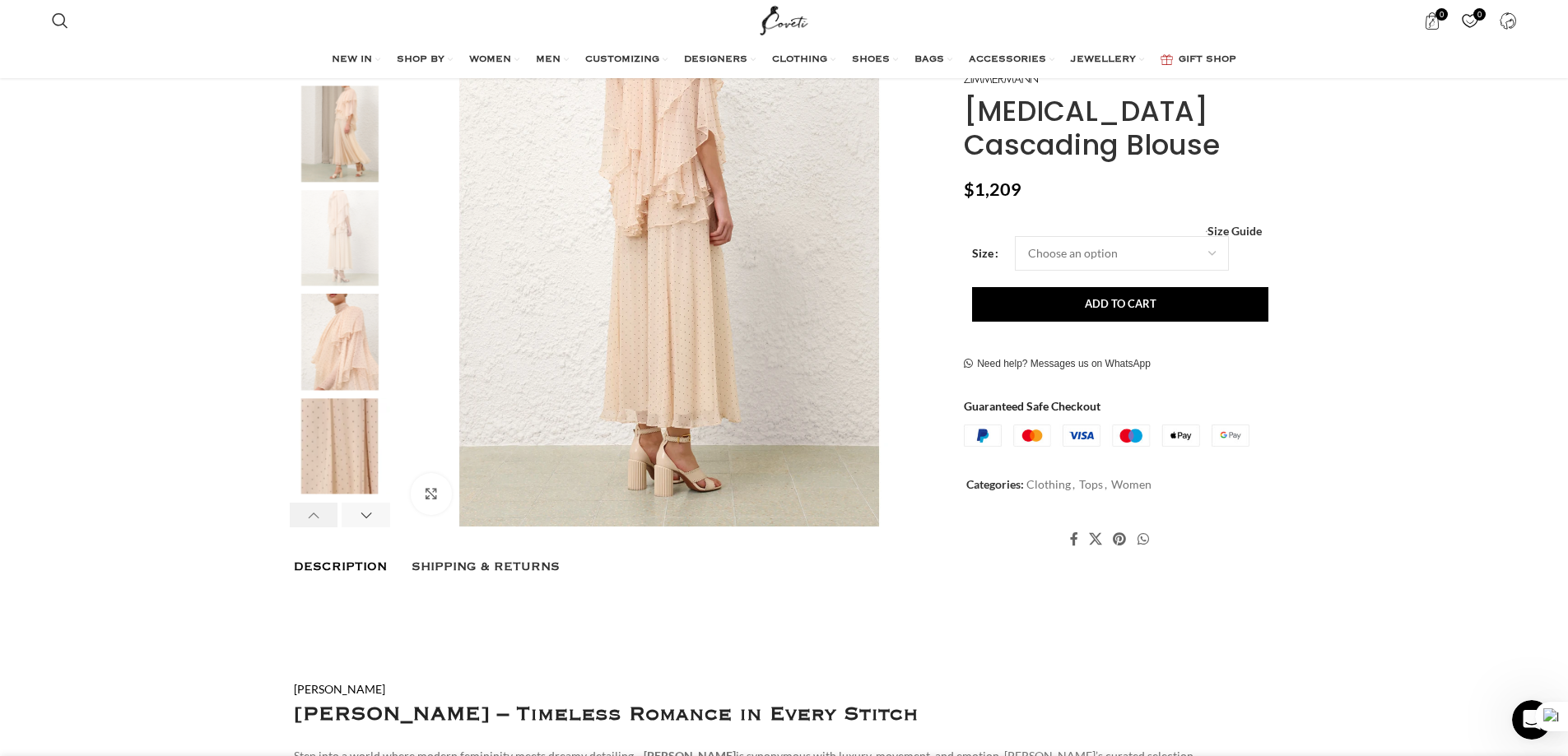
click at [318, 503] on div "Previous slide" at bounding box center [313, 515] width 48 height 25
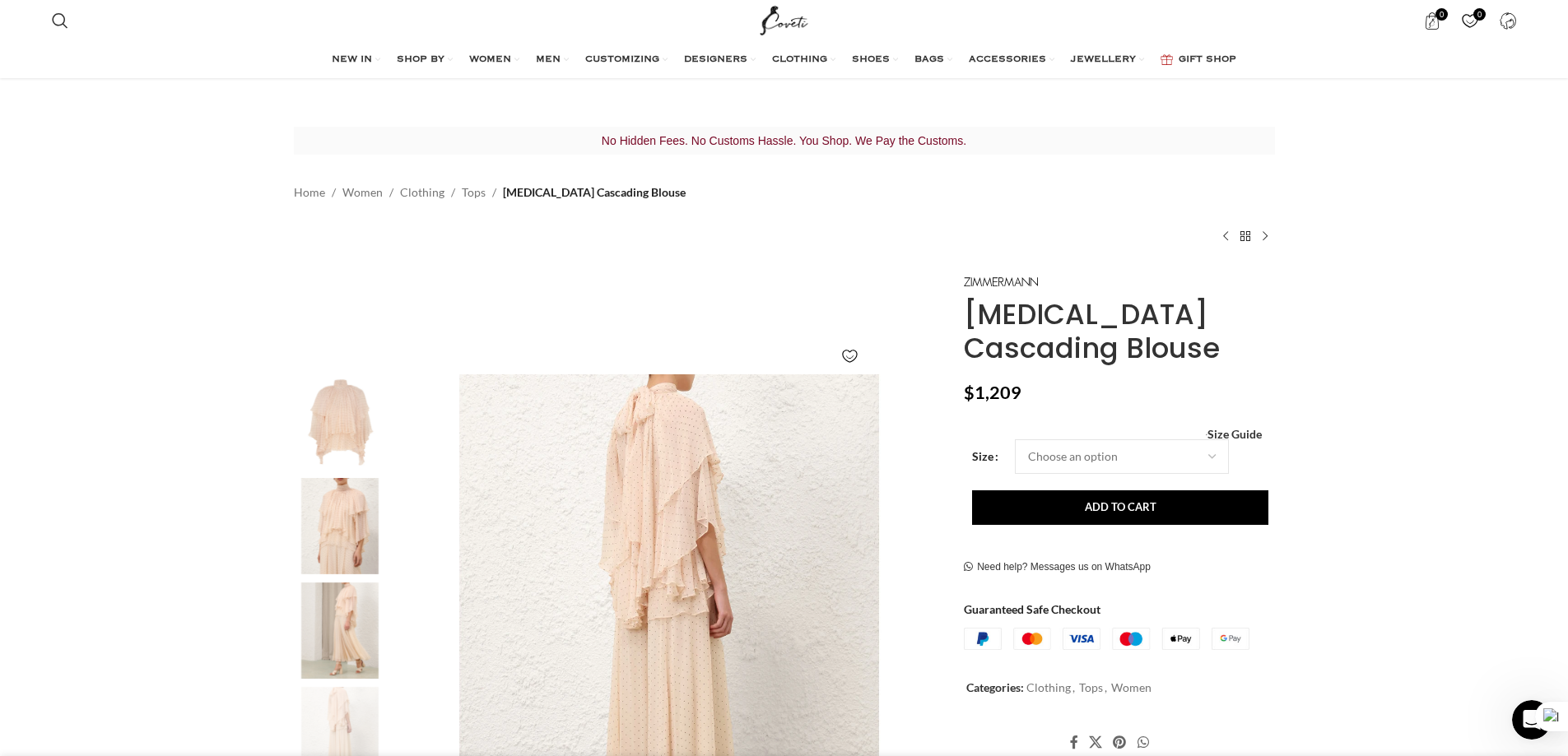
scroll to position [0, 0]
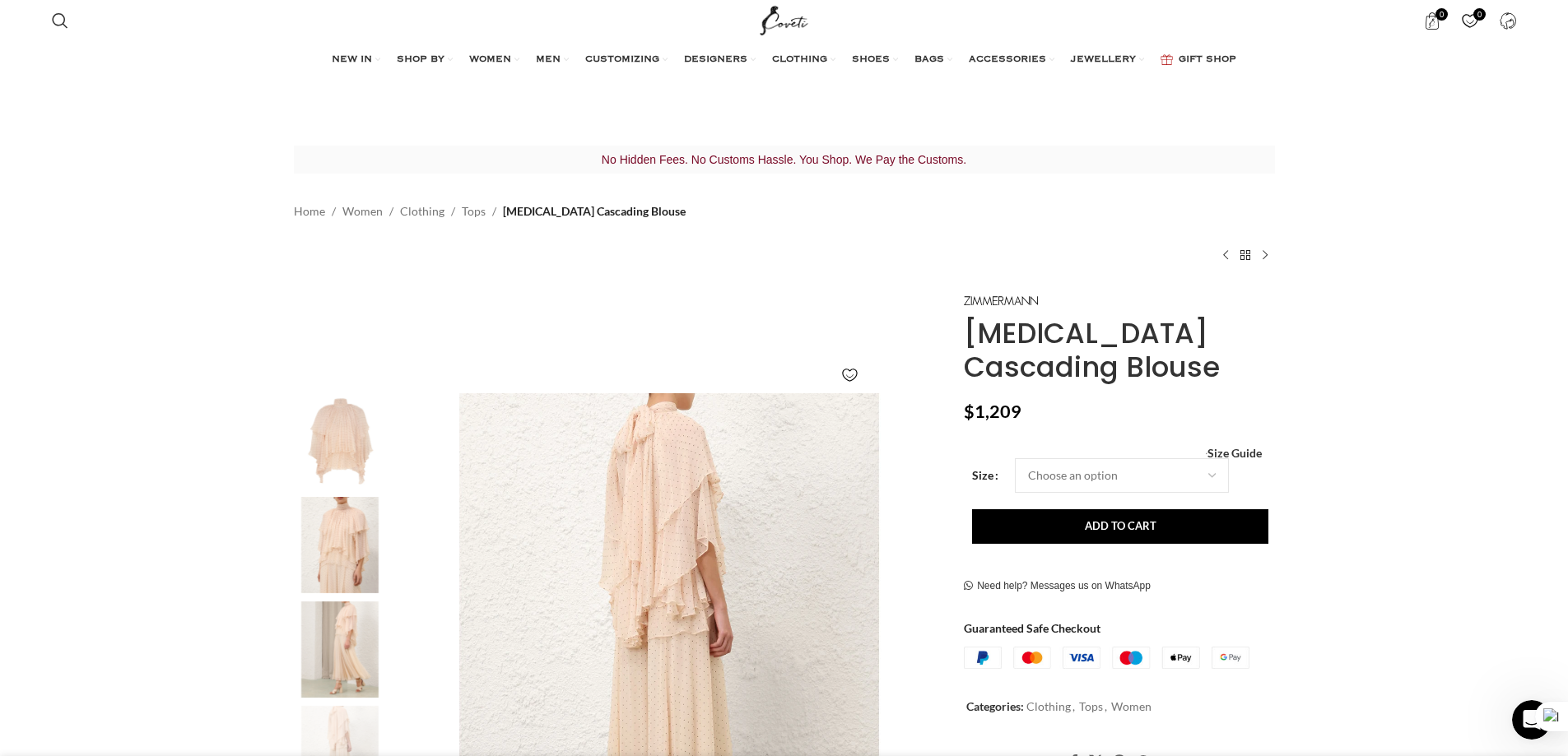
click at [343, 534] on img "2 / 8" at bounding box center [339, 545] width 100 height 96
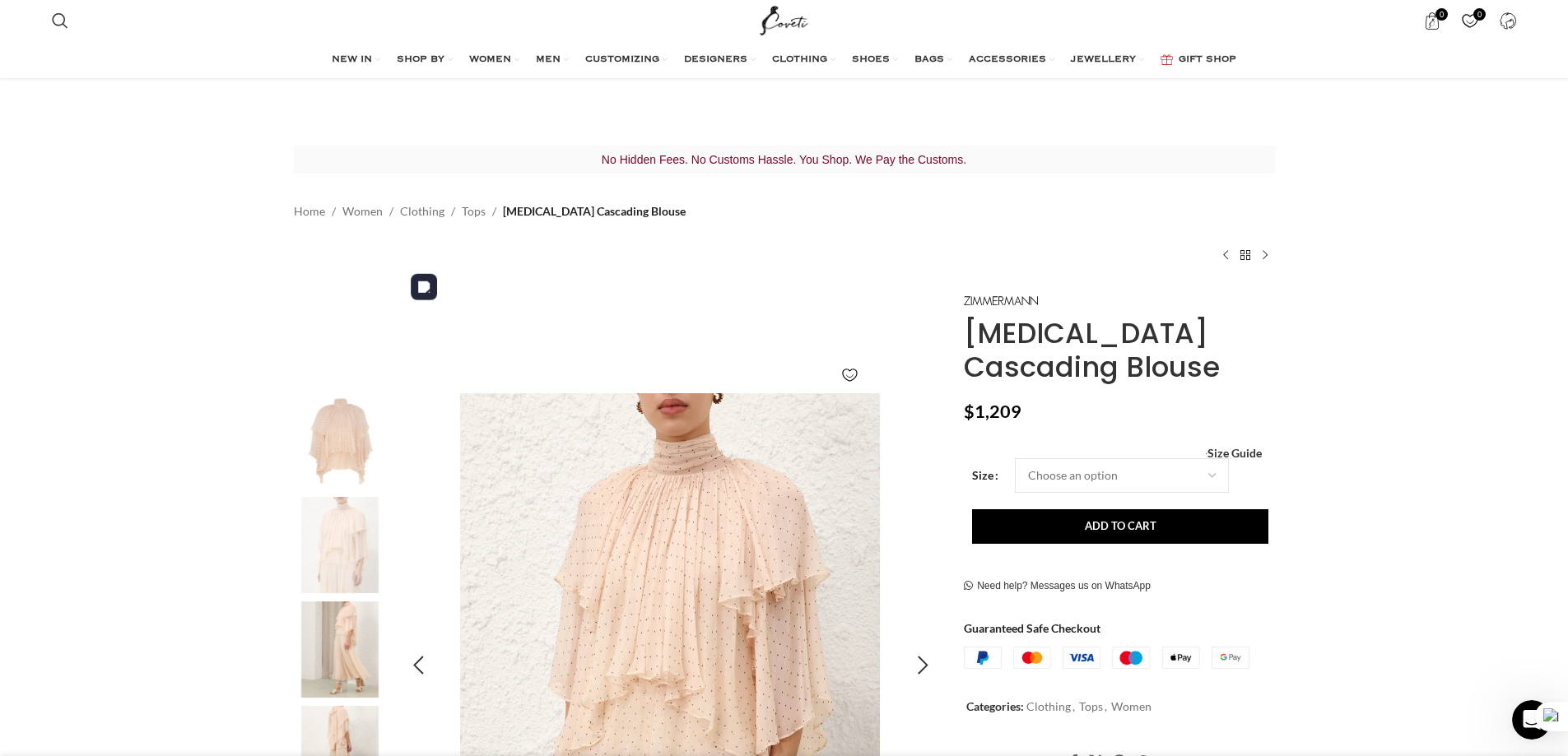
scroll to position [329, 0]
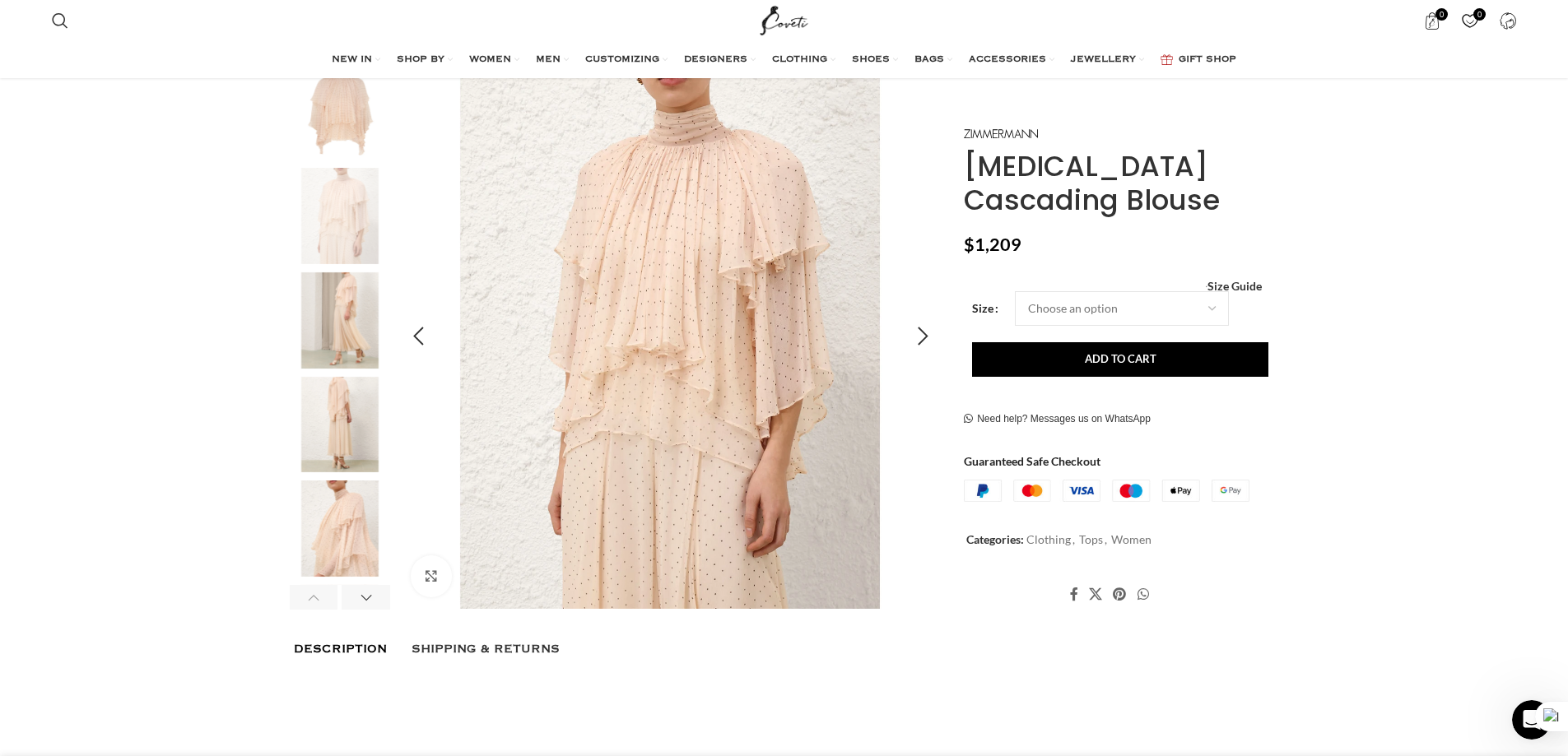
click at [679, 280] on img "2 / 8" at bounding box center [669, 337] width 546 height 546
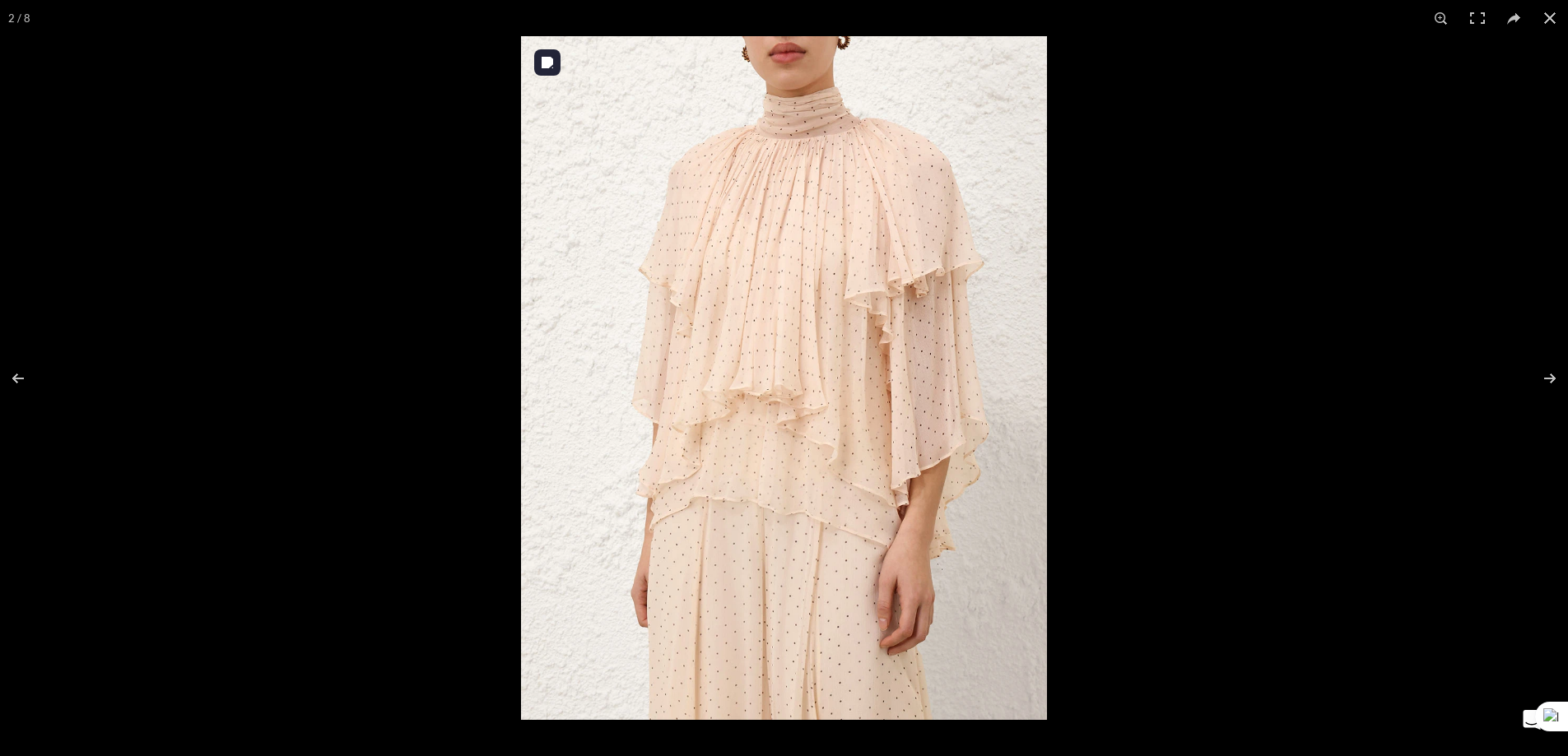
click at [749, 320] on img at bounding box center [784, 378] width 526 height 684
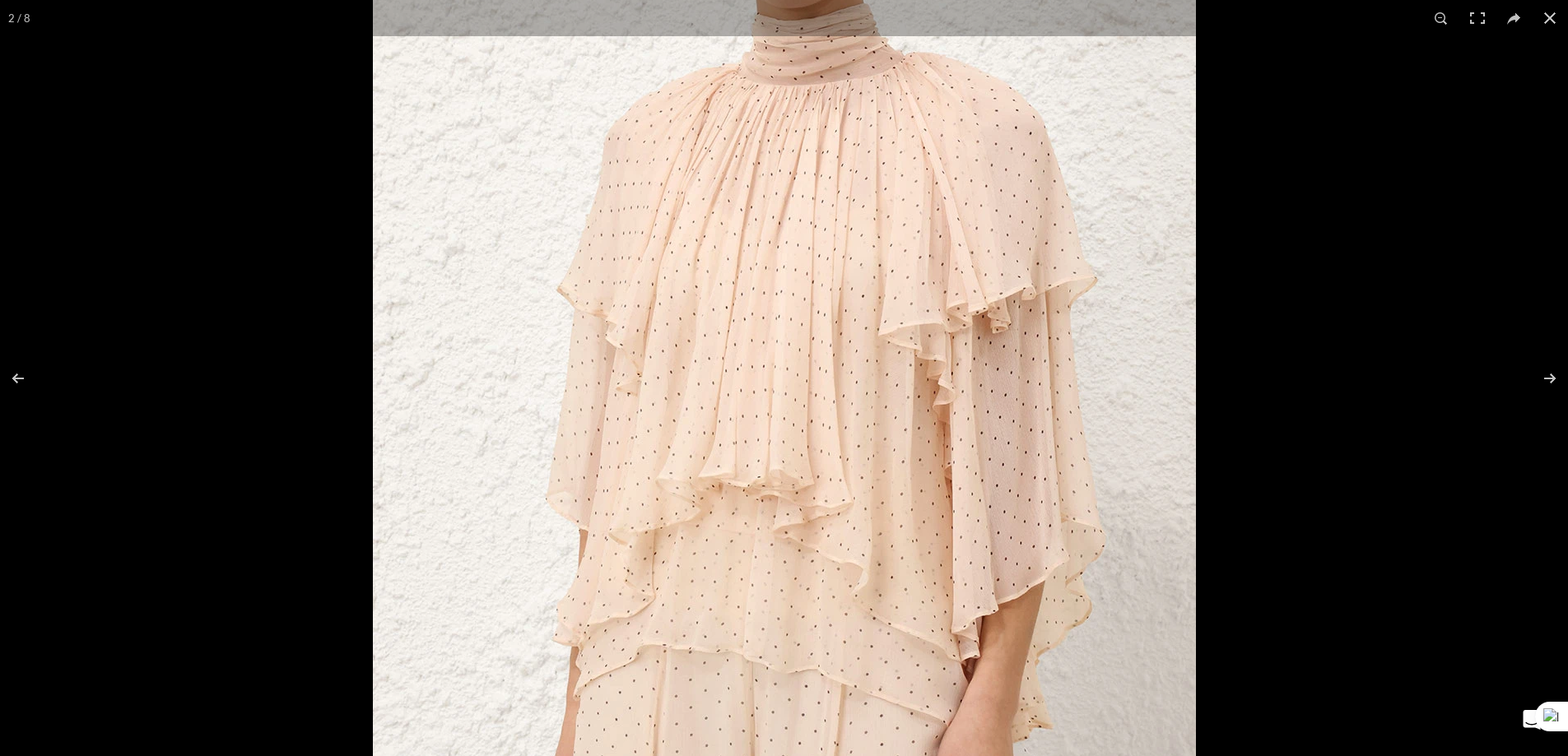
drag, startPoint x: 781, startPoint y: 252, endPoint x: 782, endPoint y: 314, distance: 62.0
click at [782, 314] on img at bounding box center [784, 459] width 823 height 1070
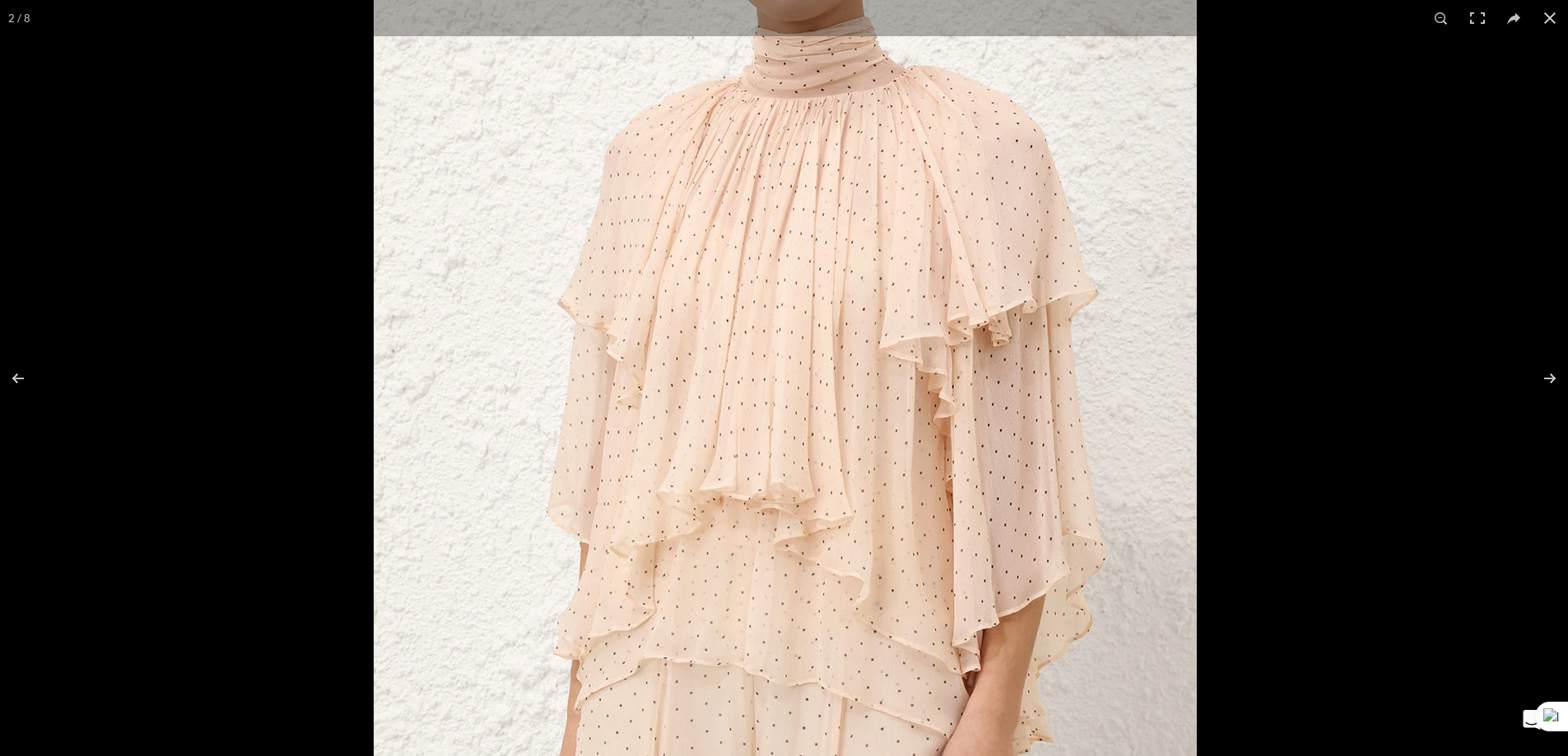
drag, startPoint x: 782, startPoint y: 314, endPoint x: 784, endPoint y: 337, distance: 23.1
click at [784, 337] on img at bounding box center [785, 472] width 823 height 1070
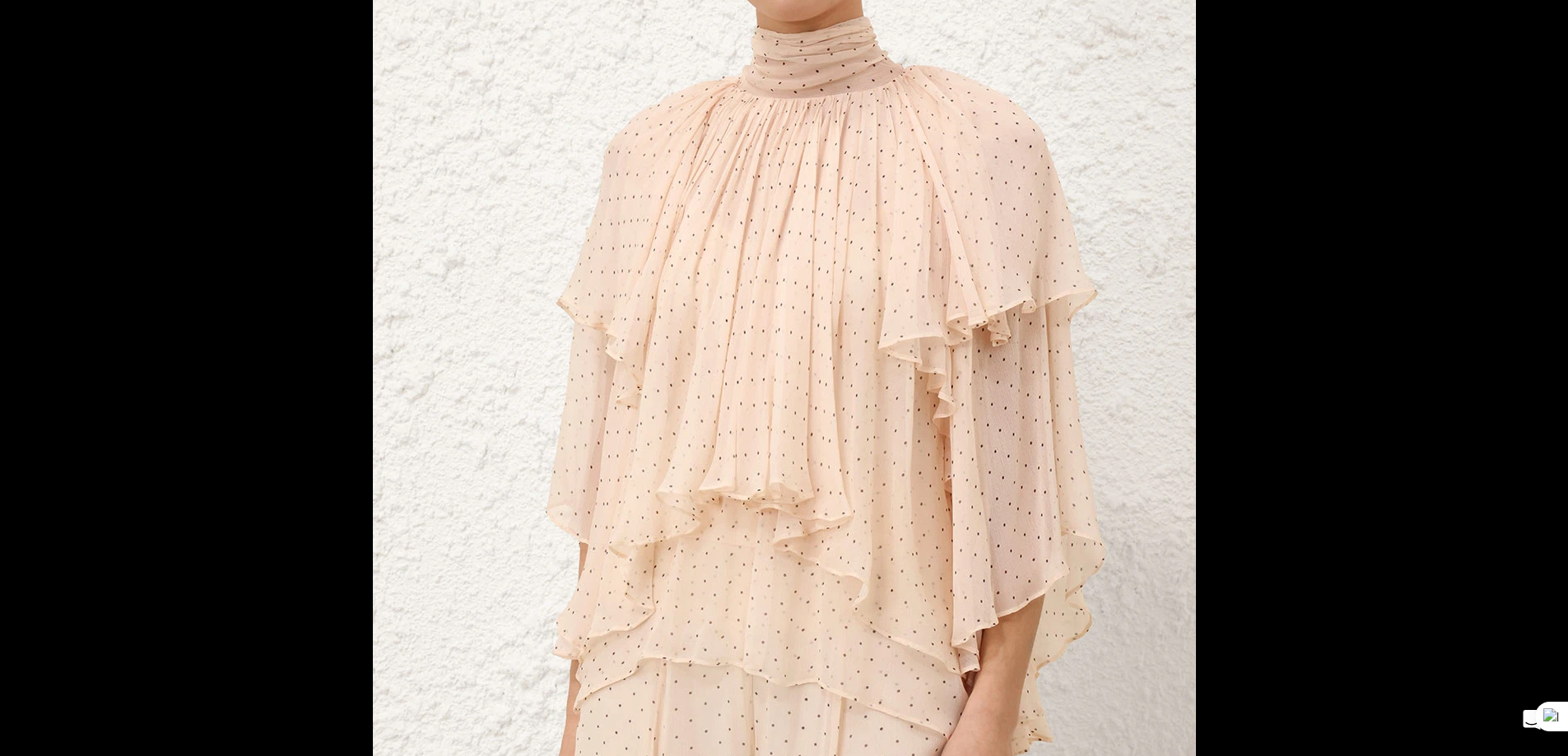
scroll to position [0, 2599]
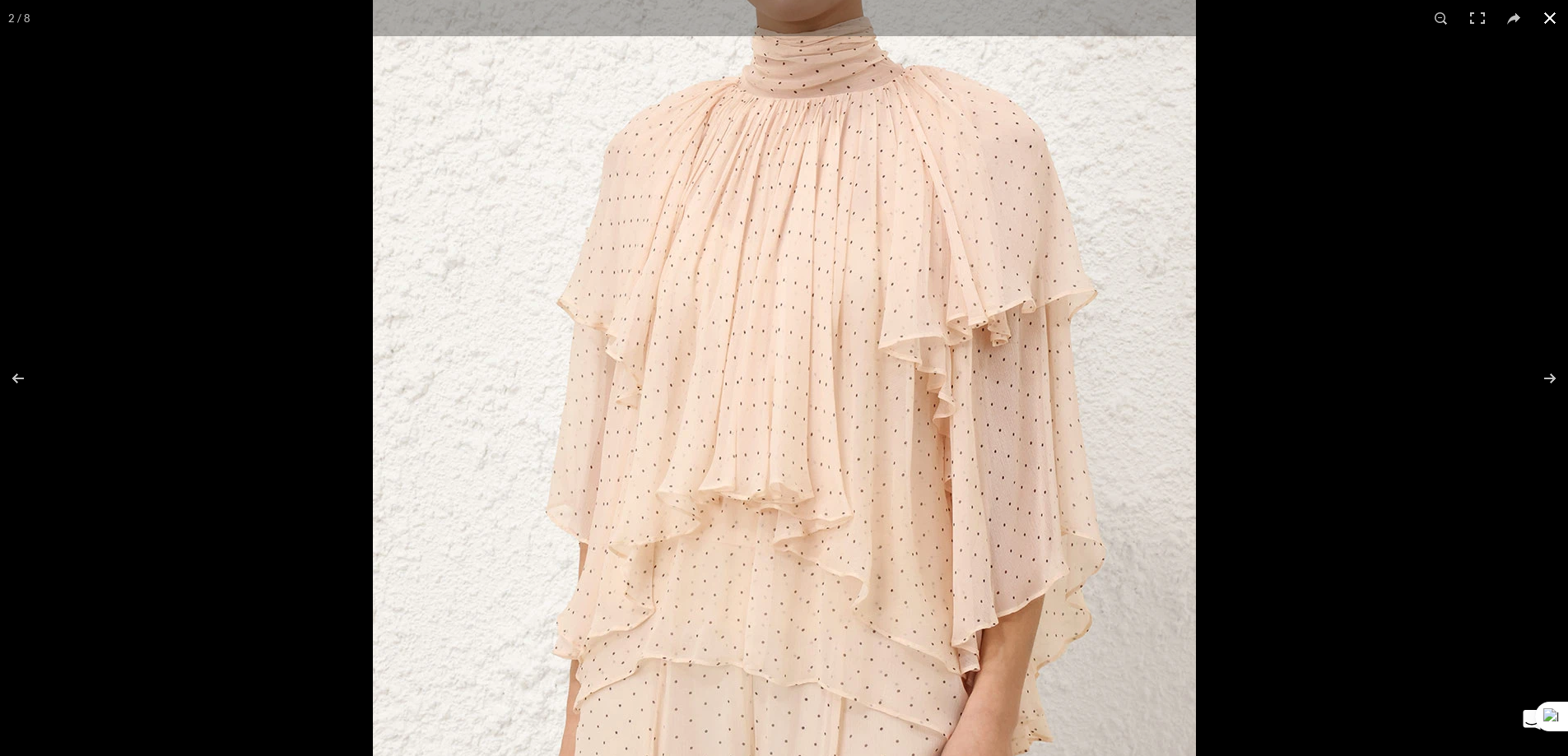
drag, startPoint x: 1548, startPoint y: 14, endPoint x: 1532, endPoint y: 23, distance: 18.4
click at [1548, 14] on button at bounding box center [1549, 18] width 36 height 36
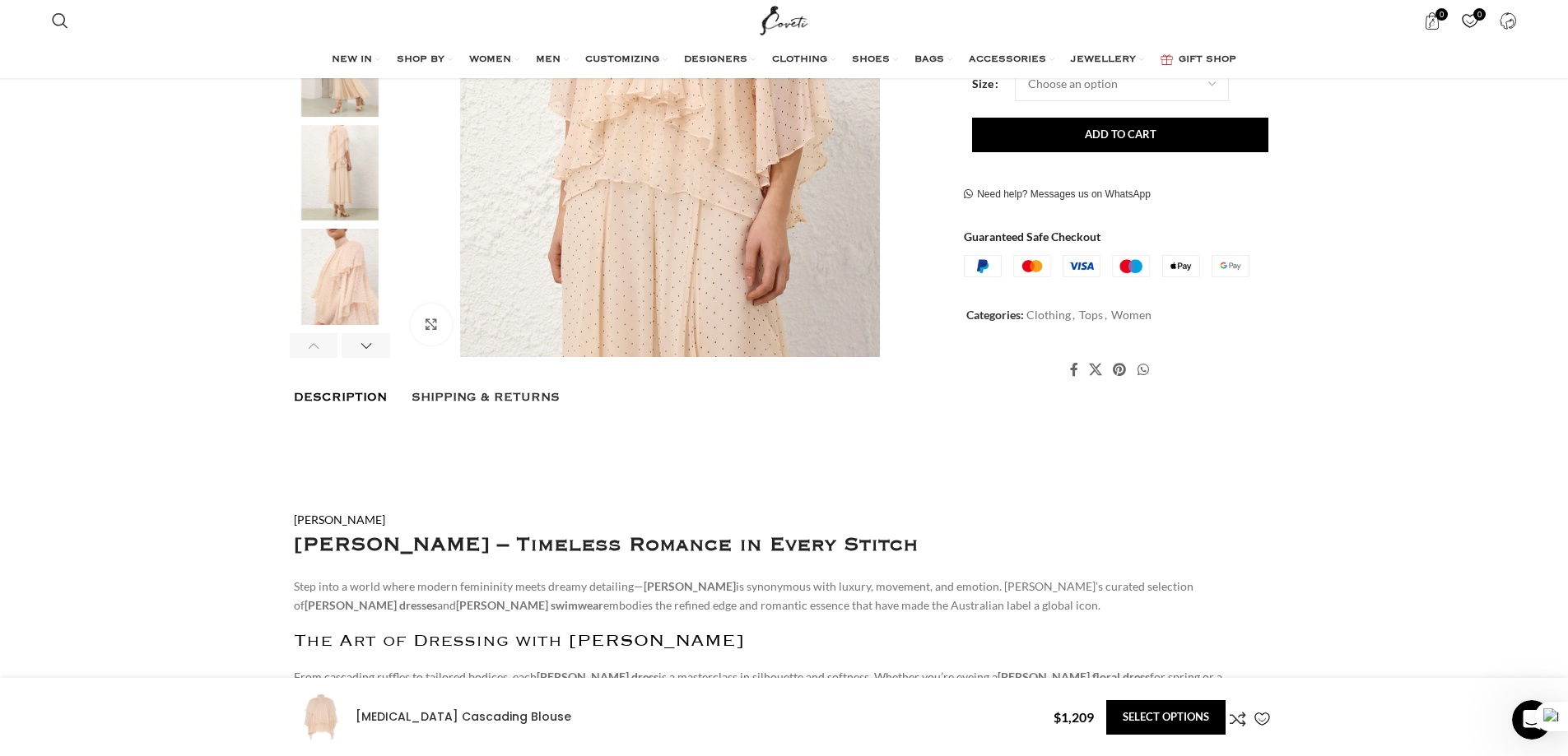
scroll to position [576, 0]
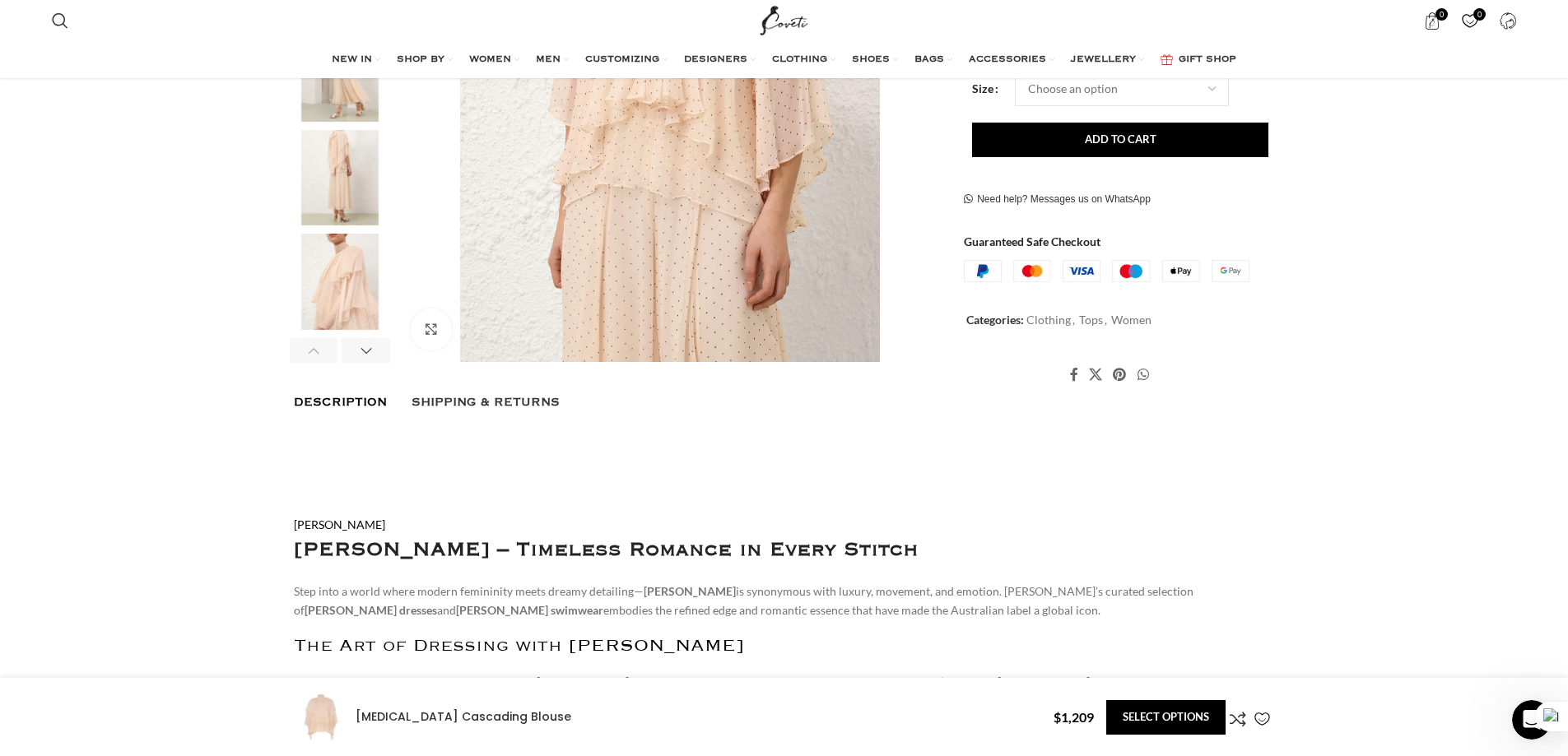
click at [315, 339] on div "Previous slide" at bounding box center [313, 350] width 48 height 25
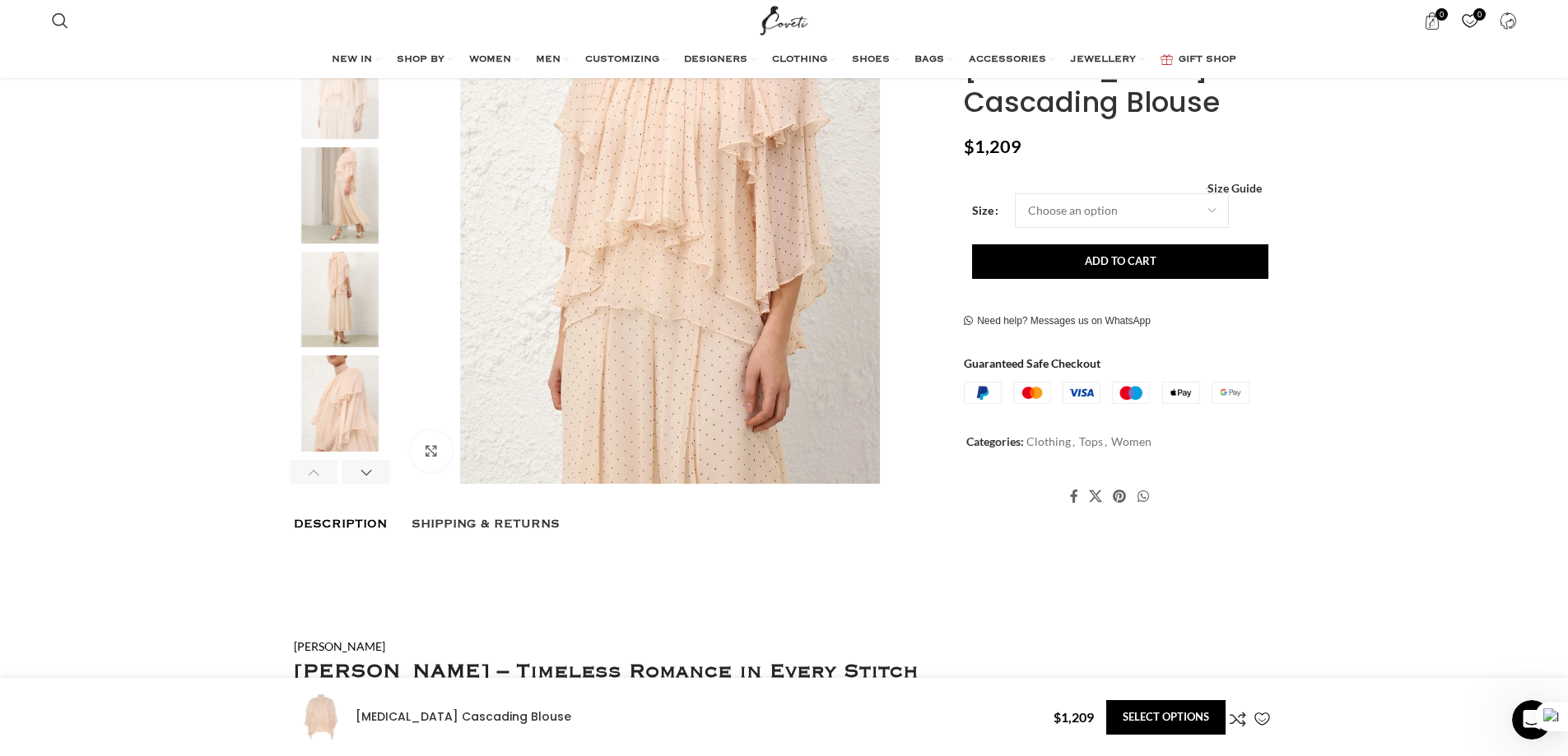
scroll to position [329, 0]
